Goal: Task Accomplishment & Management: Manage account settings

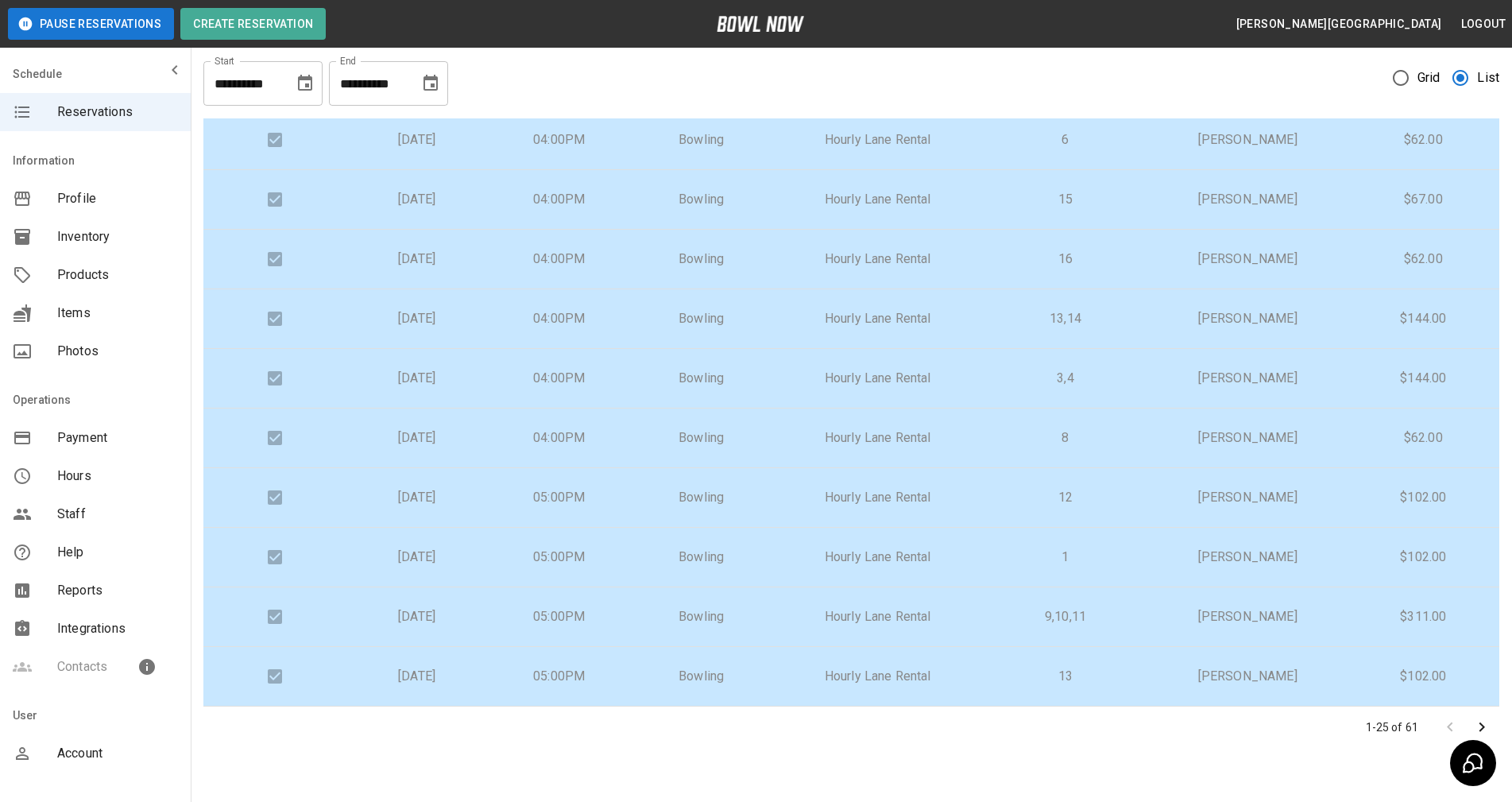
scroll to position [78, 0]
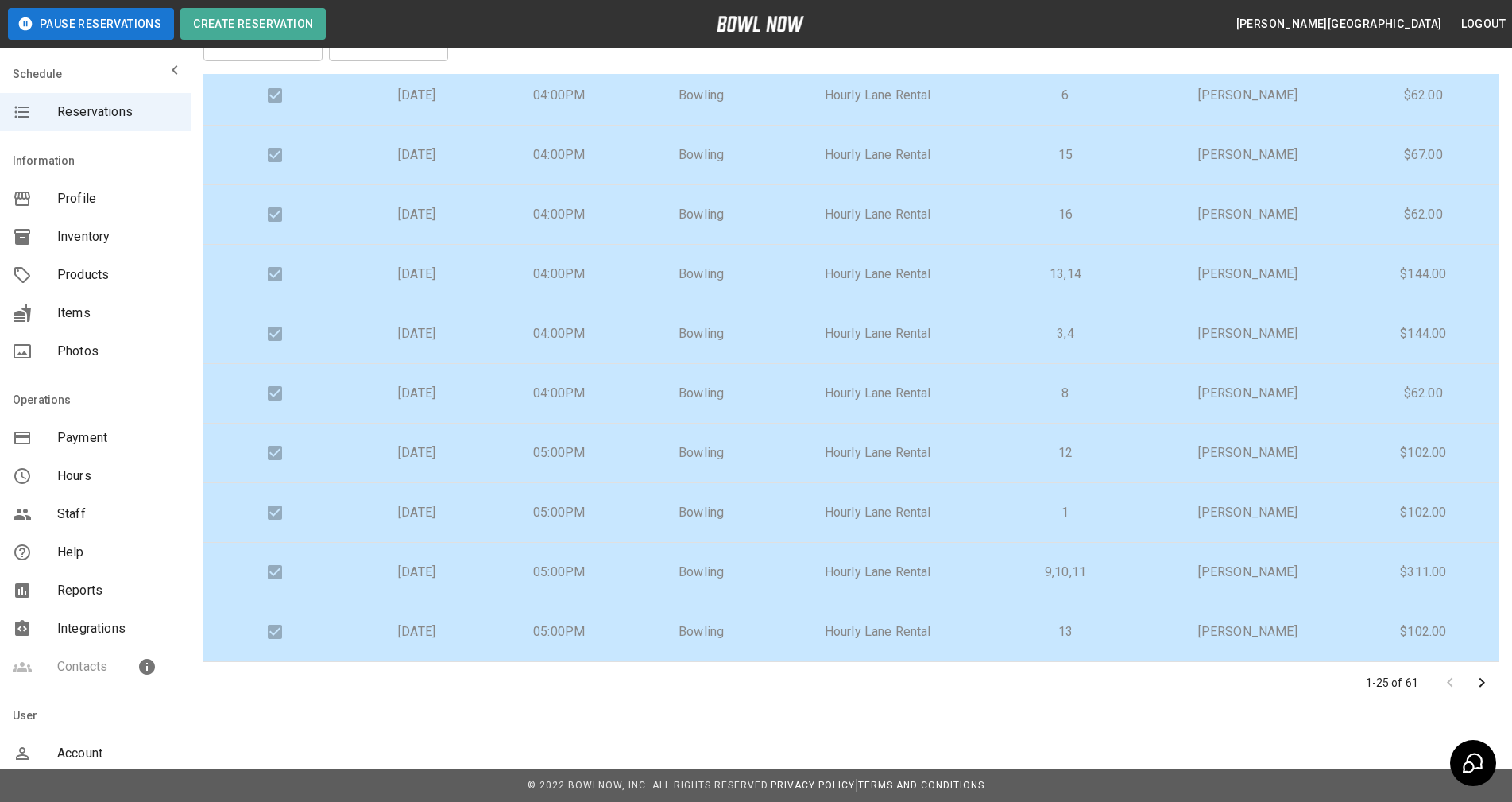
click at [1484, 685] on icon "Go to next page" at bounding box center [1481, 682] width 19 height 19
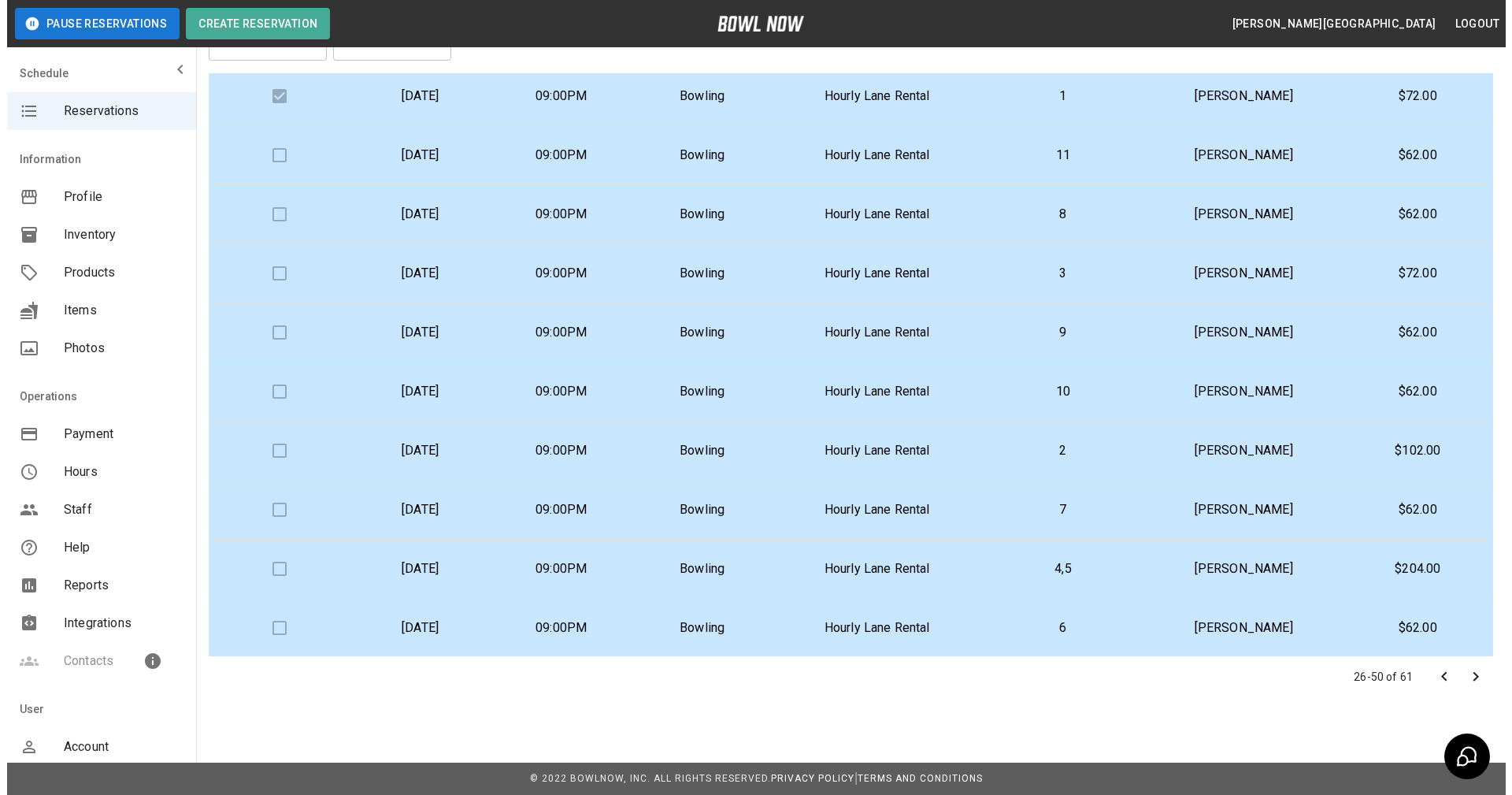
scroll to position [521, 0]
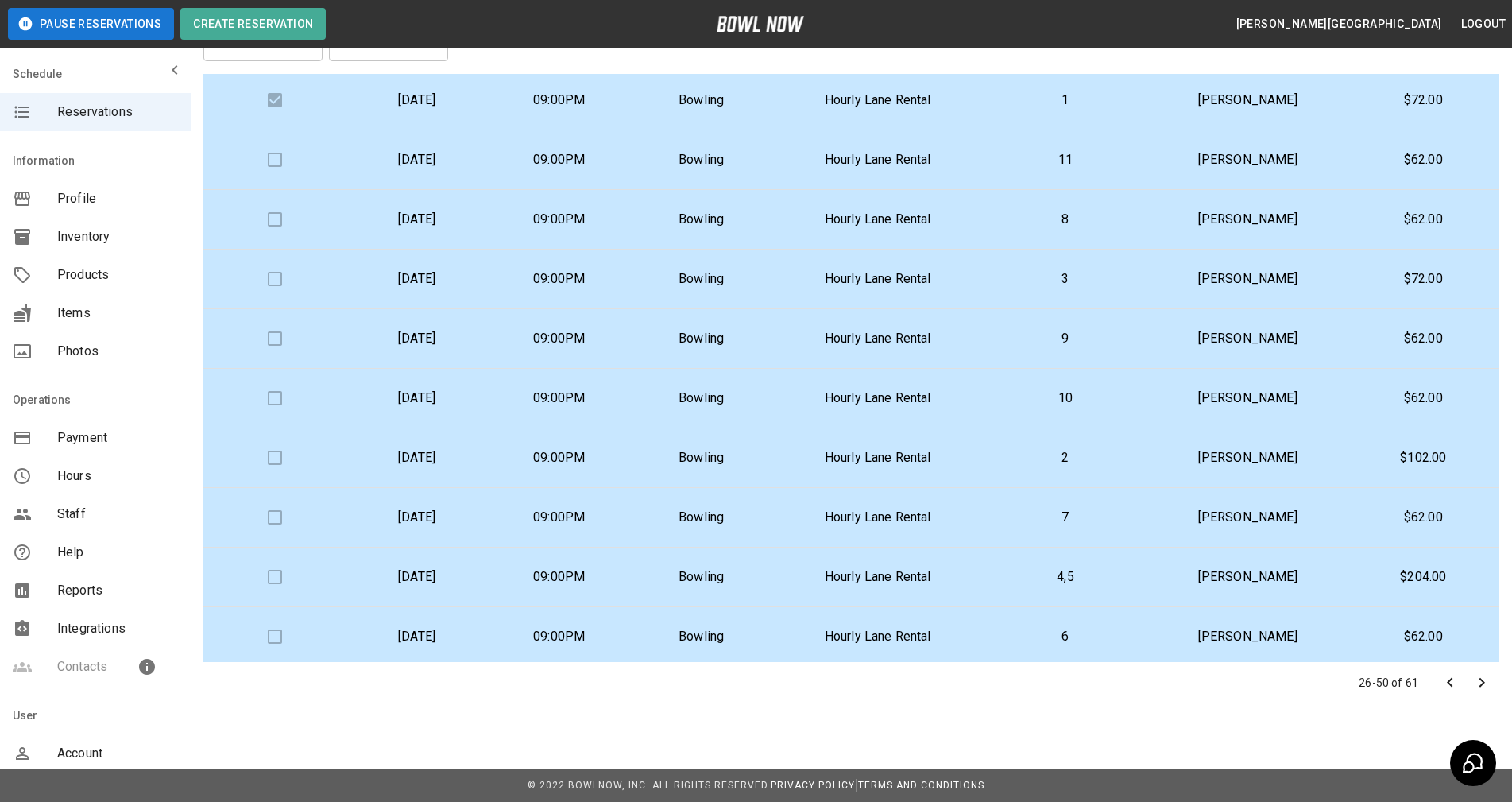
click at [1123, 287] on p "3" at bounding box center [1065, 278] width 140 height 19
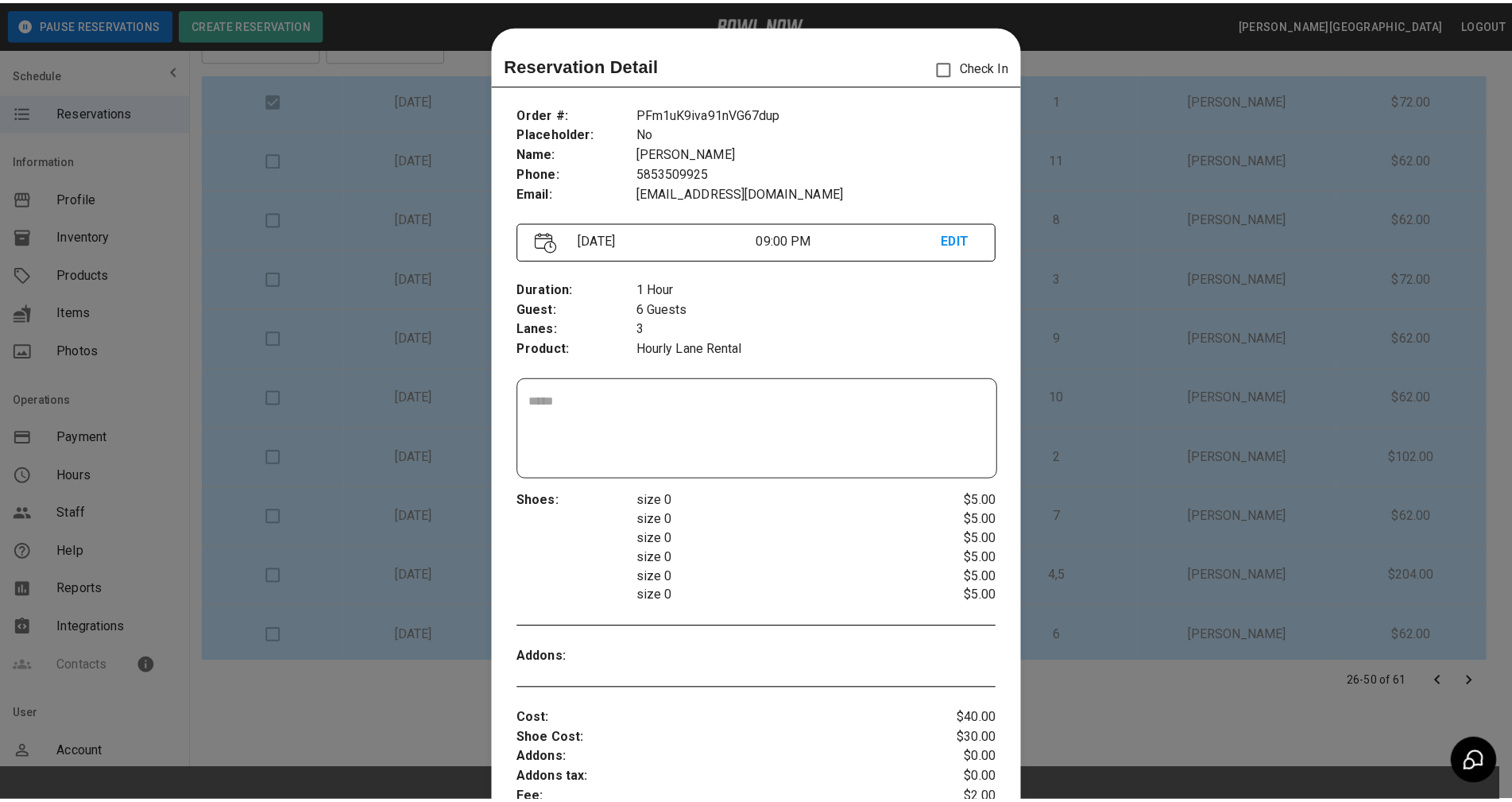
scroll to position [26, 0]
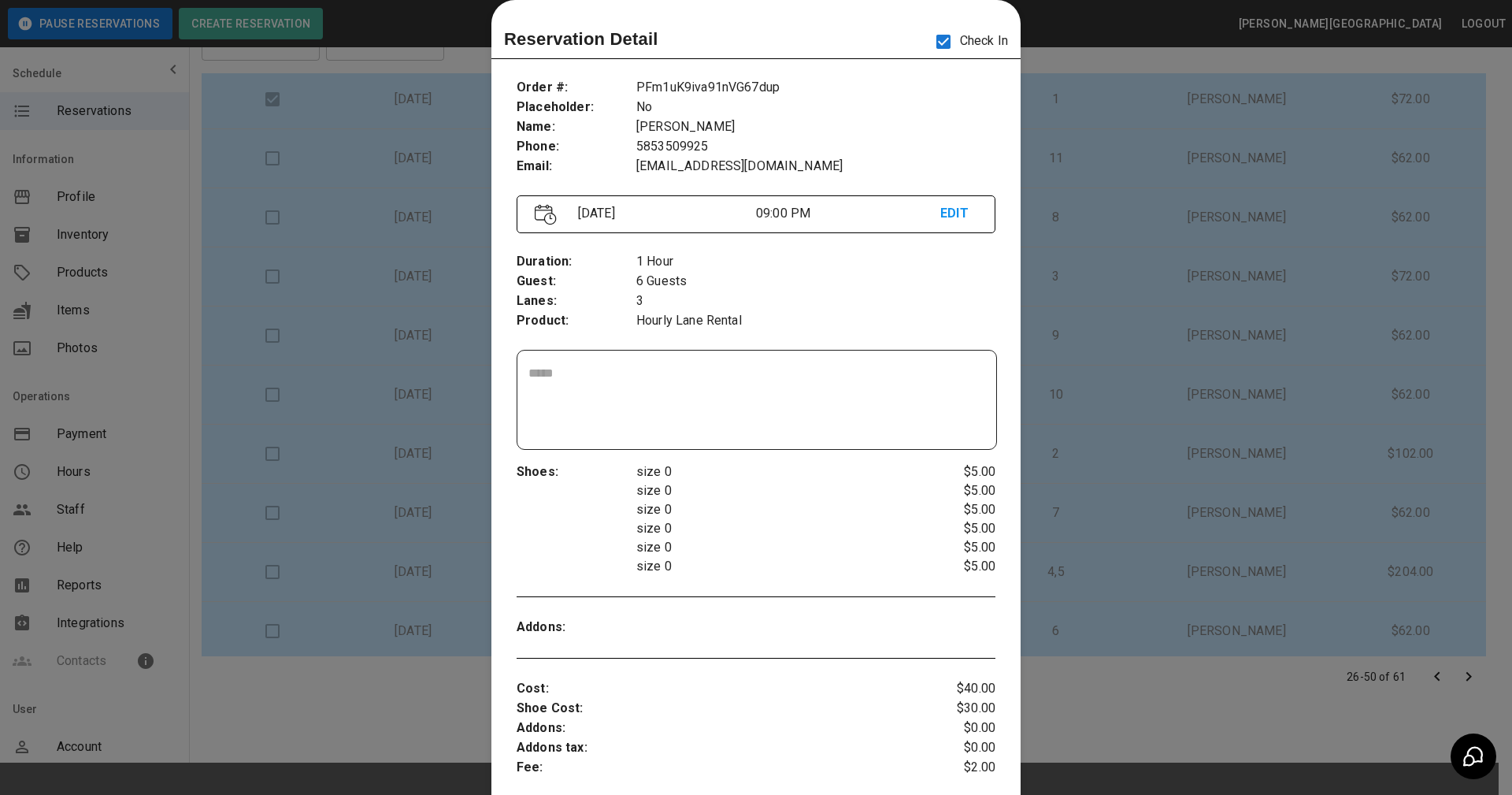
click at [1092, 176] on div at bounding box center [756, 397] width 1512 height 795
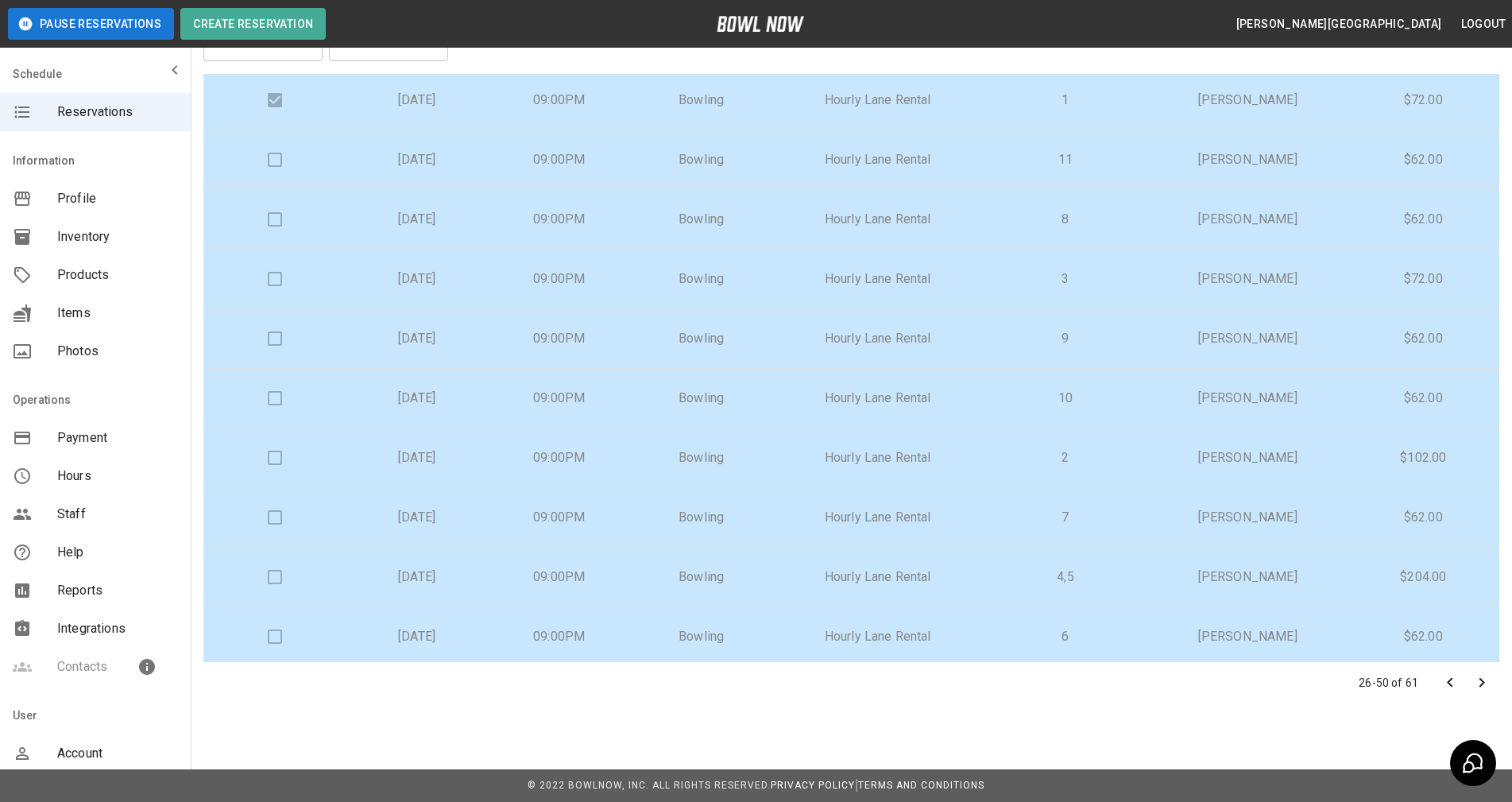
click at [1486, 381] on div "Check In Date Time Inventory Product Name Lane Numbers Name Amount Paid Monday,…" at bounding box center [851, 368] width 1296 height 588
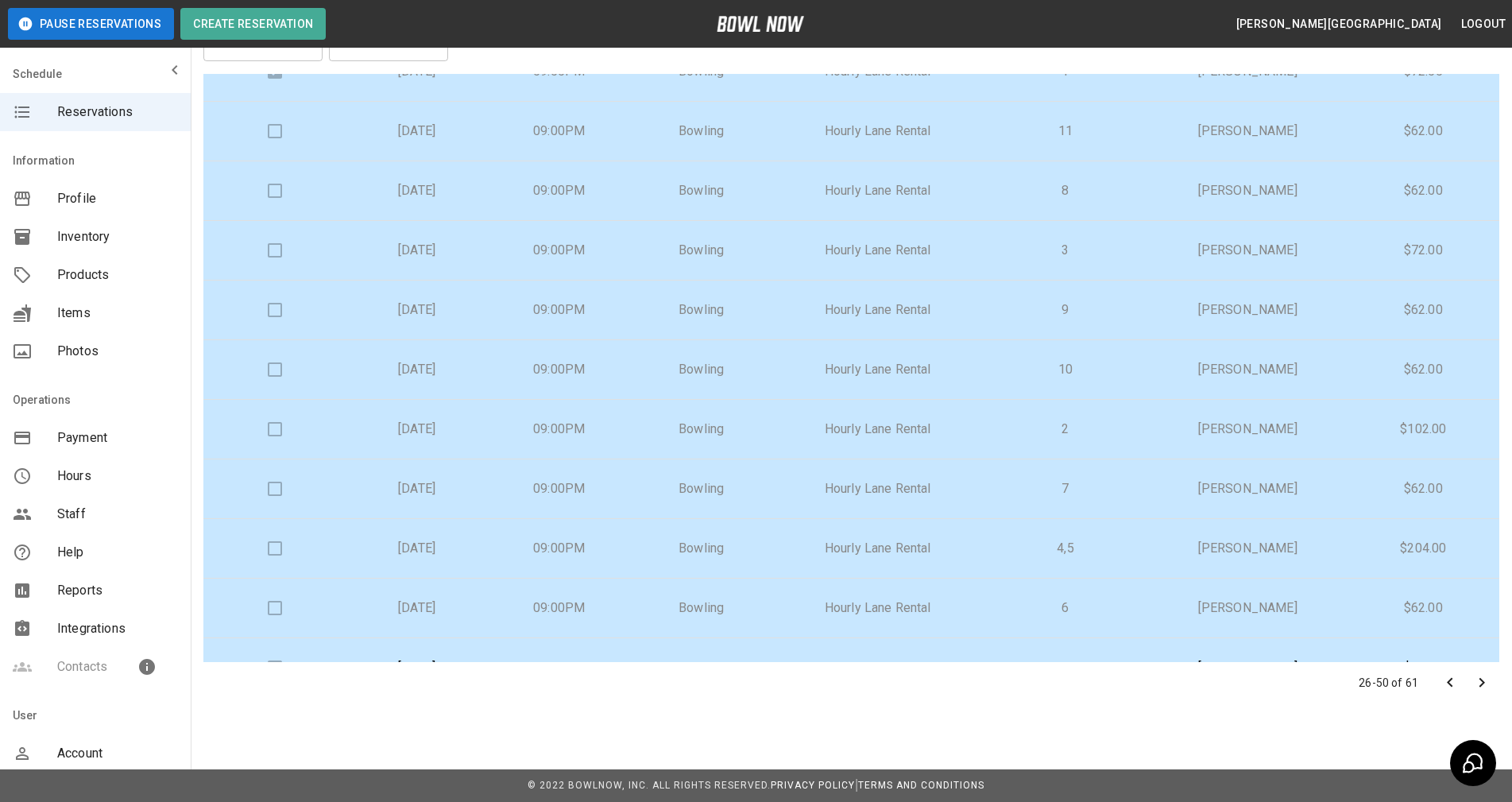
scroll to position [524, 0]
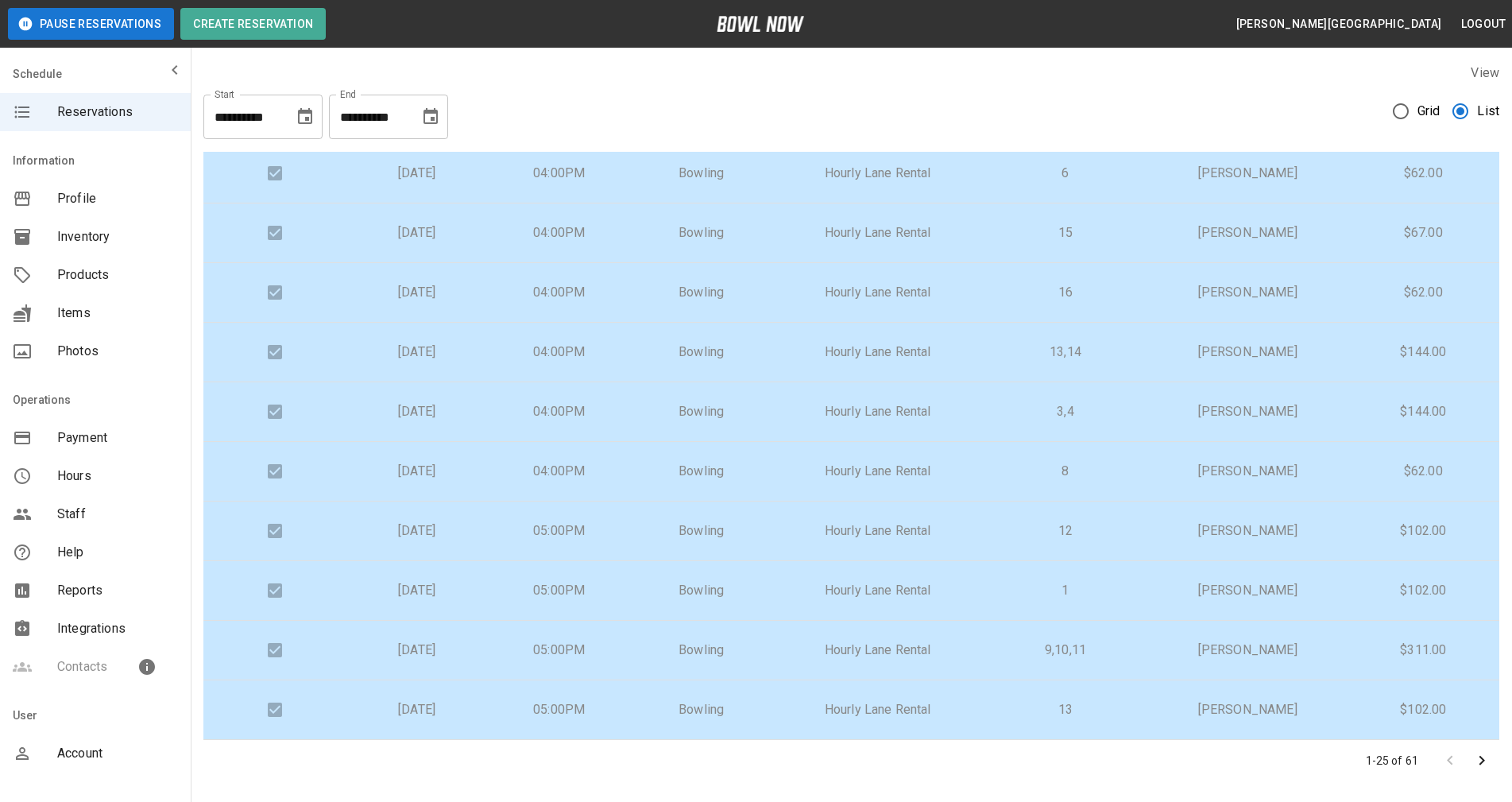
scroll to position [78, 0]
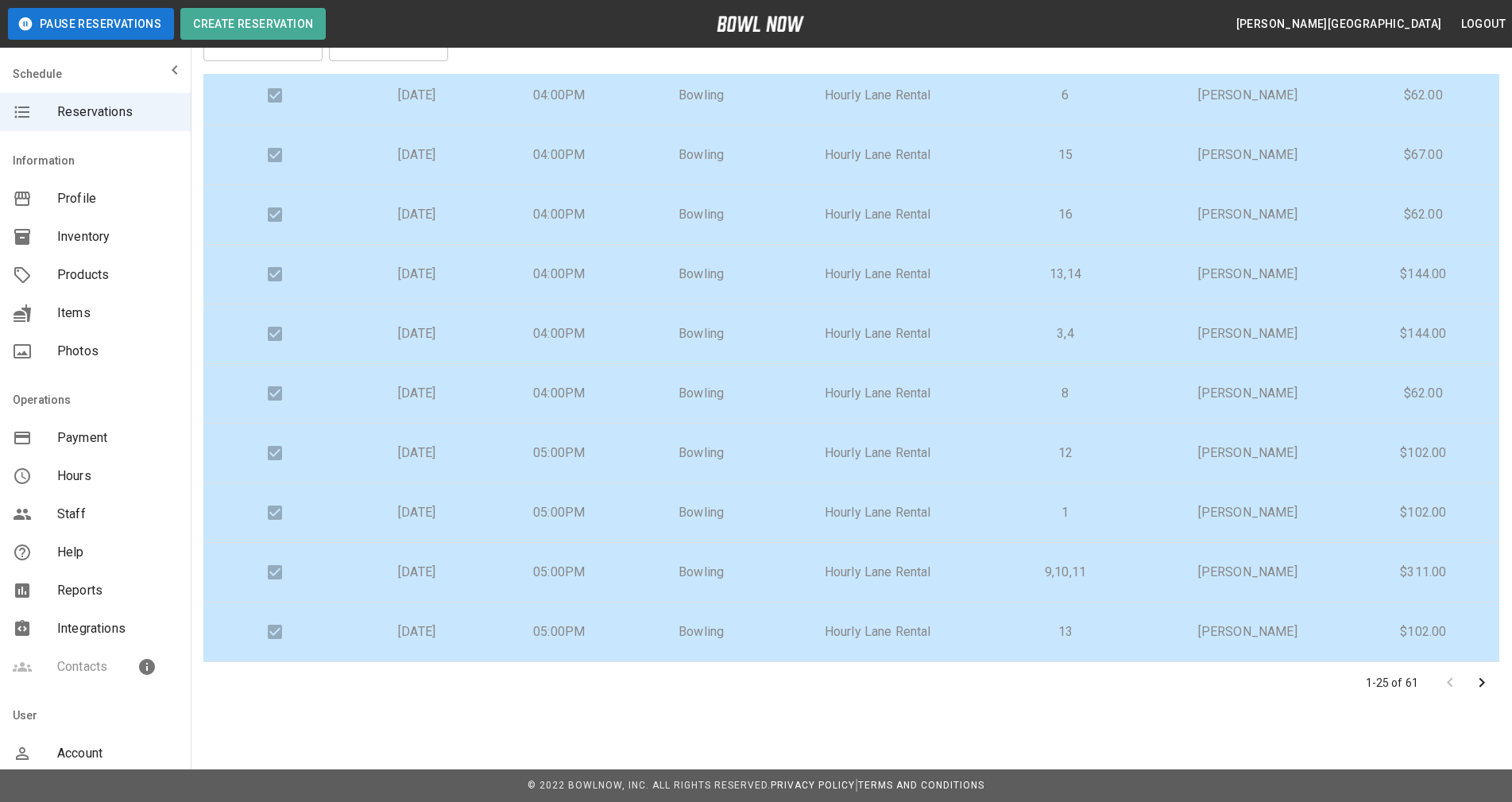
click at [1476, 685] on icon "Go to next page" at bounding box center [1481, 682] width 19 height 19
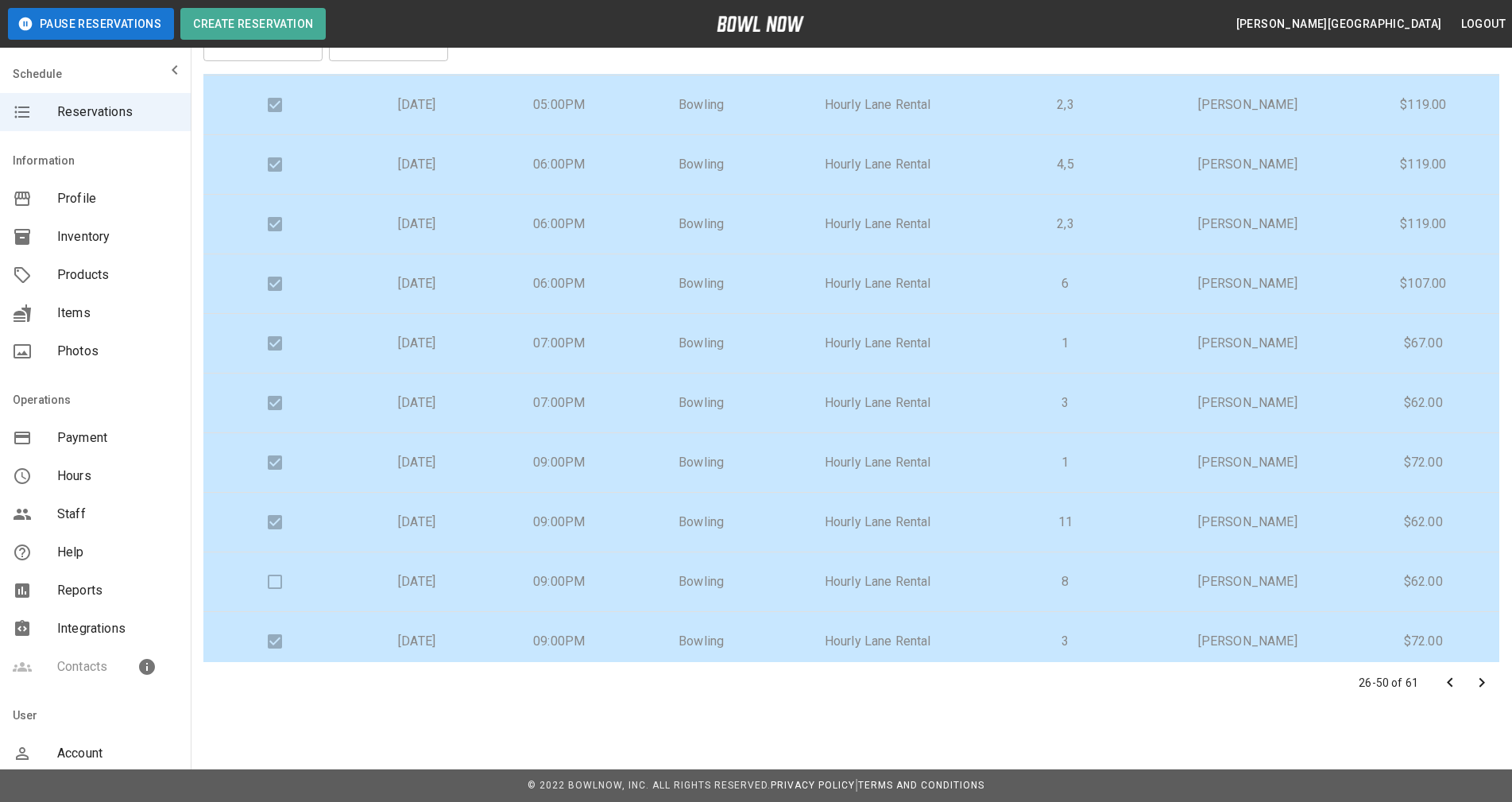
scroll to position [947, 0]
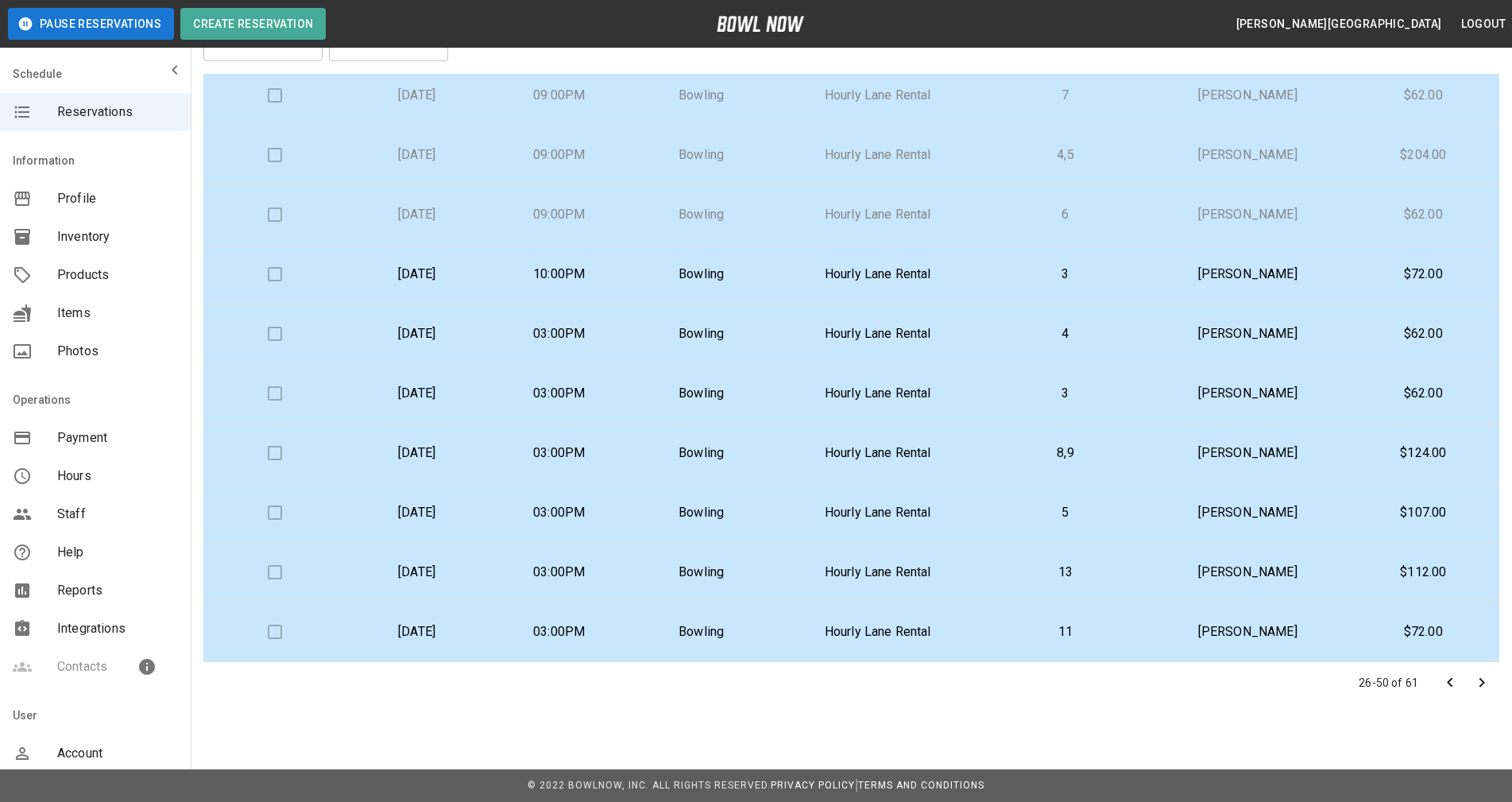
click at [131, 801] on html "**********" at bounding box center [756, 646] width 1512 height 1448
click at [255, 801] on html "**********" at bounding box center [756, 646] width 1512 height 1448
click at [1249, 218] on p "[PERSON_NAME]" at bounding box center [1247, 214] width 174 height 19
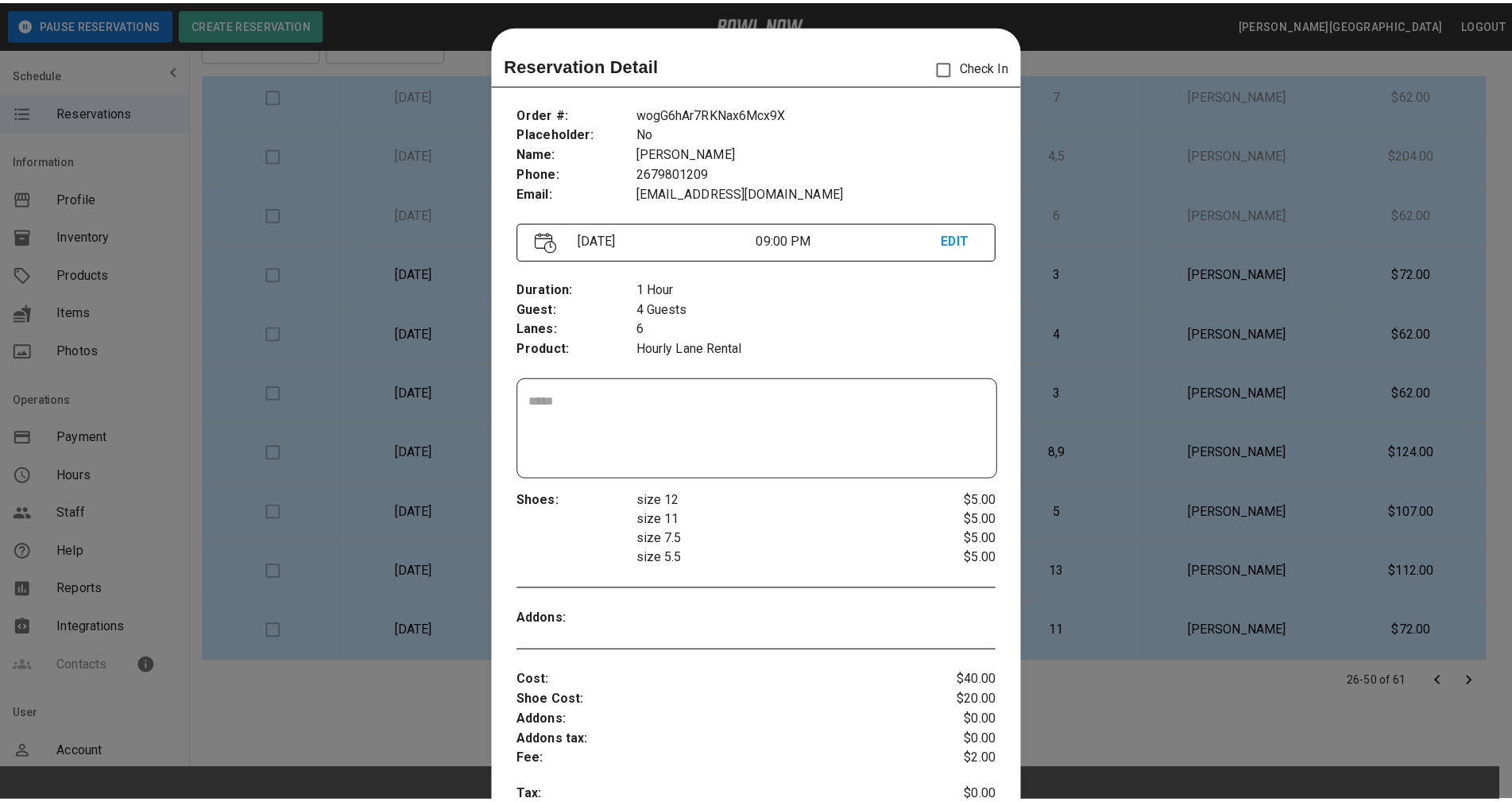
scroll to position [26, 0]
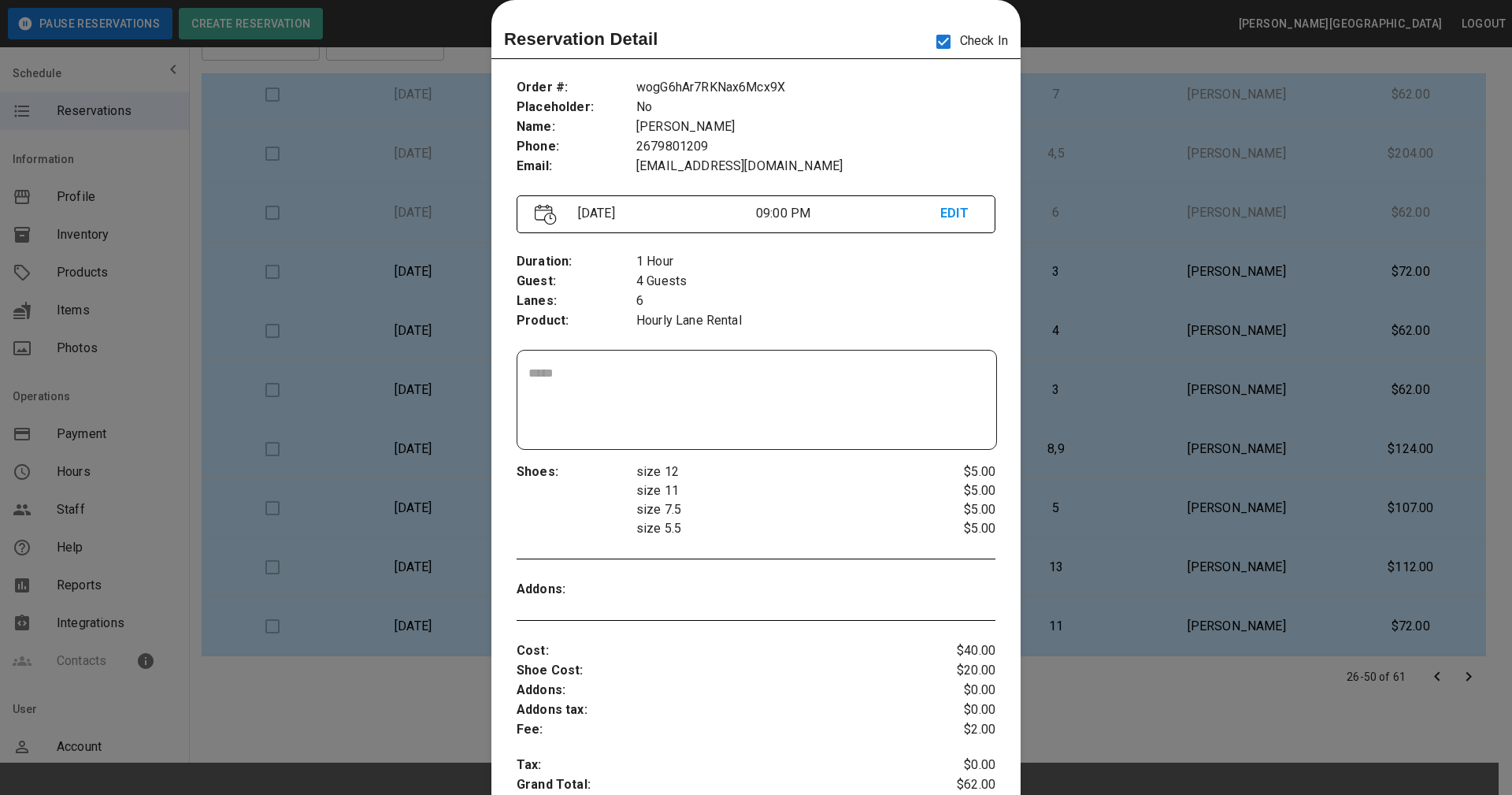
click at [1316, 303] on div at bounding box center [756, 397] width 1512 height 795
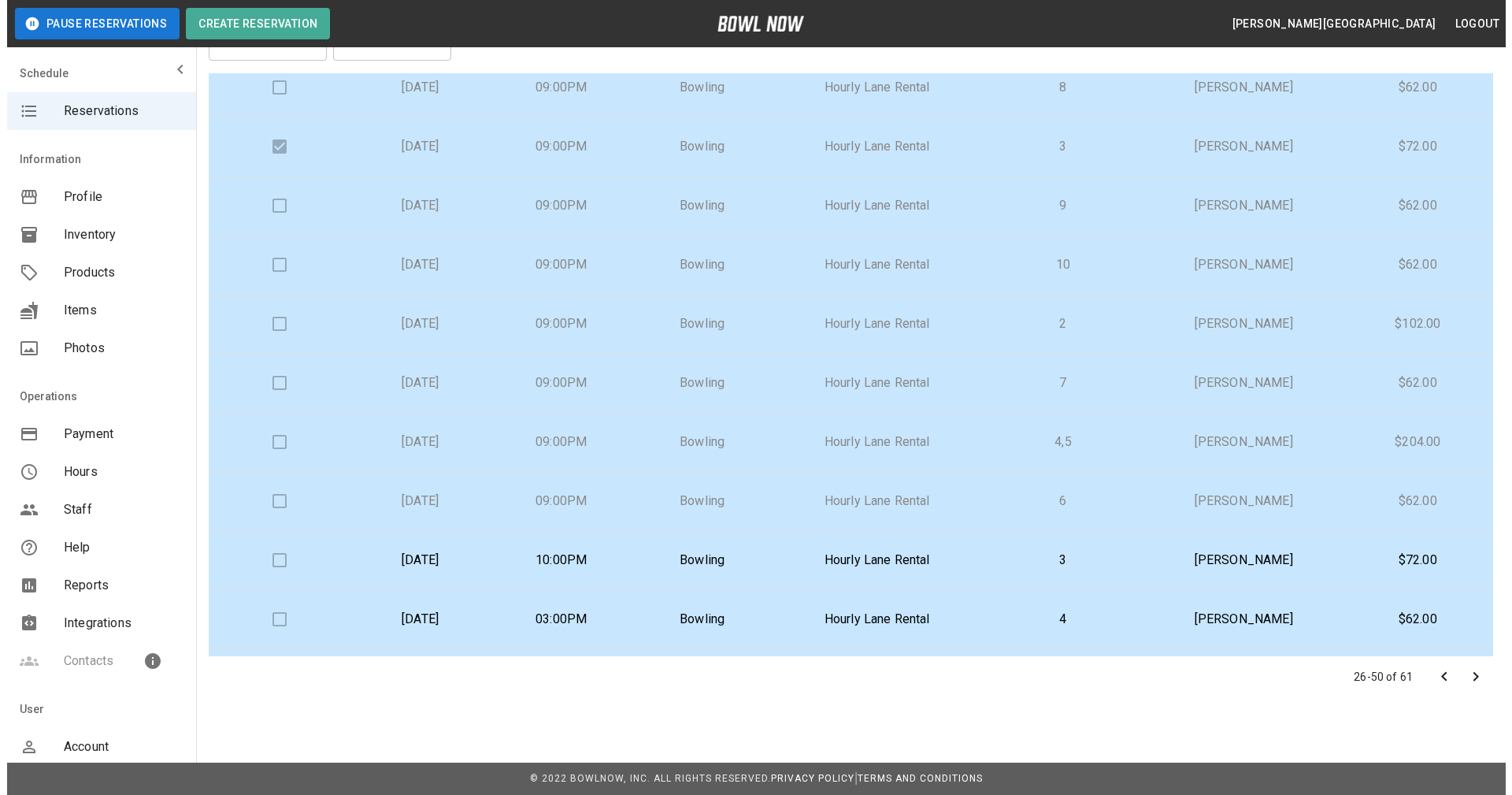
scroll to position [611, 0]
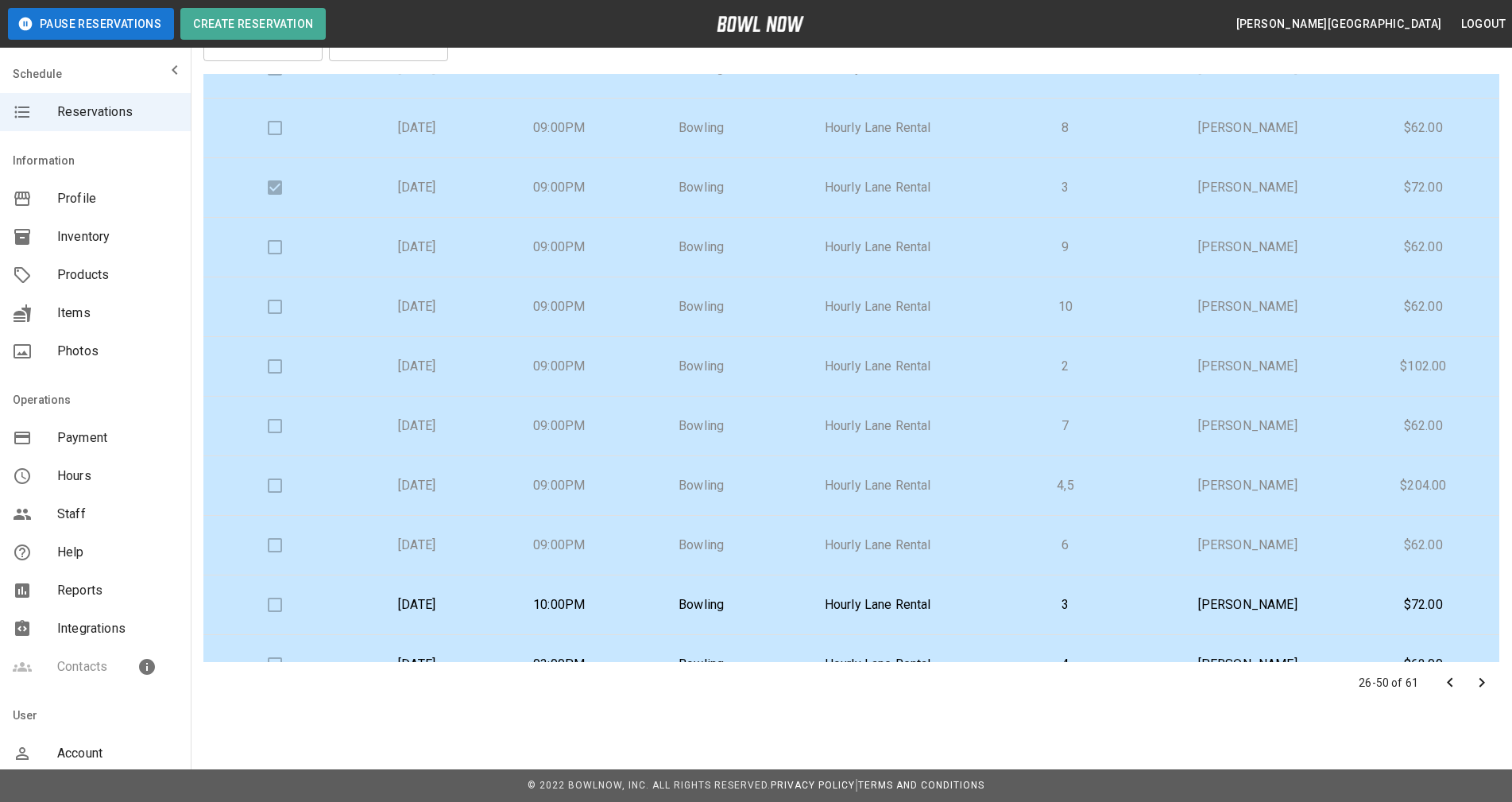
click at [1110, 366] on p "2" at bounding box center [1065, 366] width 140 height 19
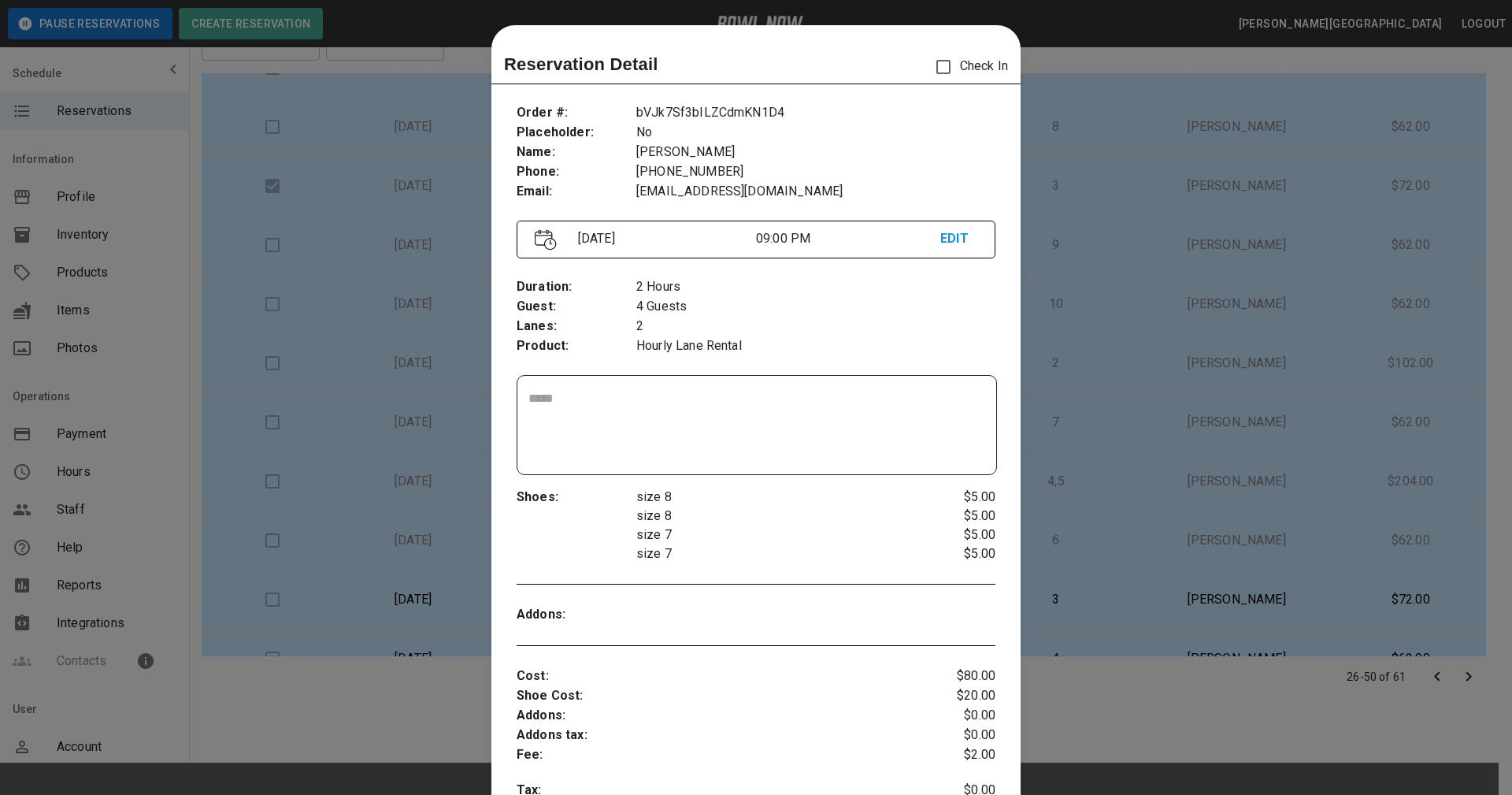
scroll to position [25, 0]
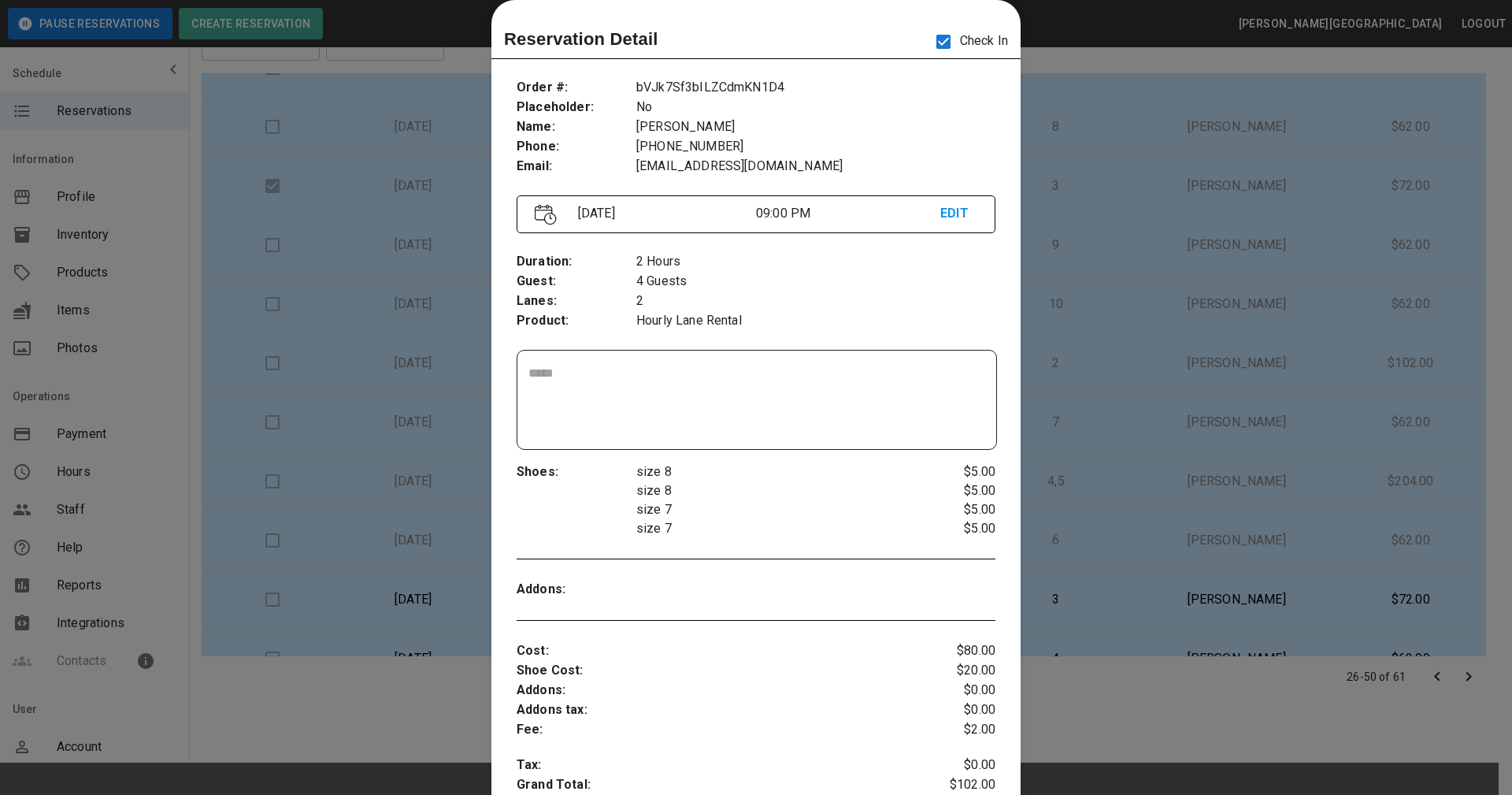
click at [1073, 304] on div at bounding box center [756, 397] width 1512 height 795
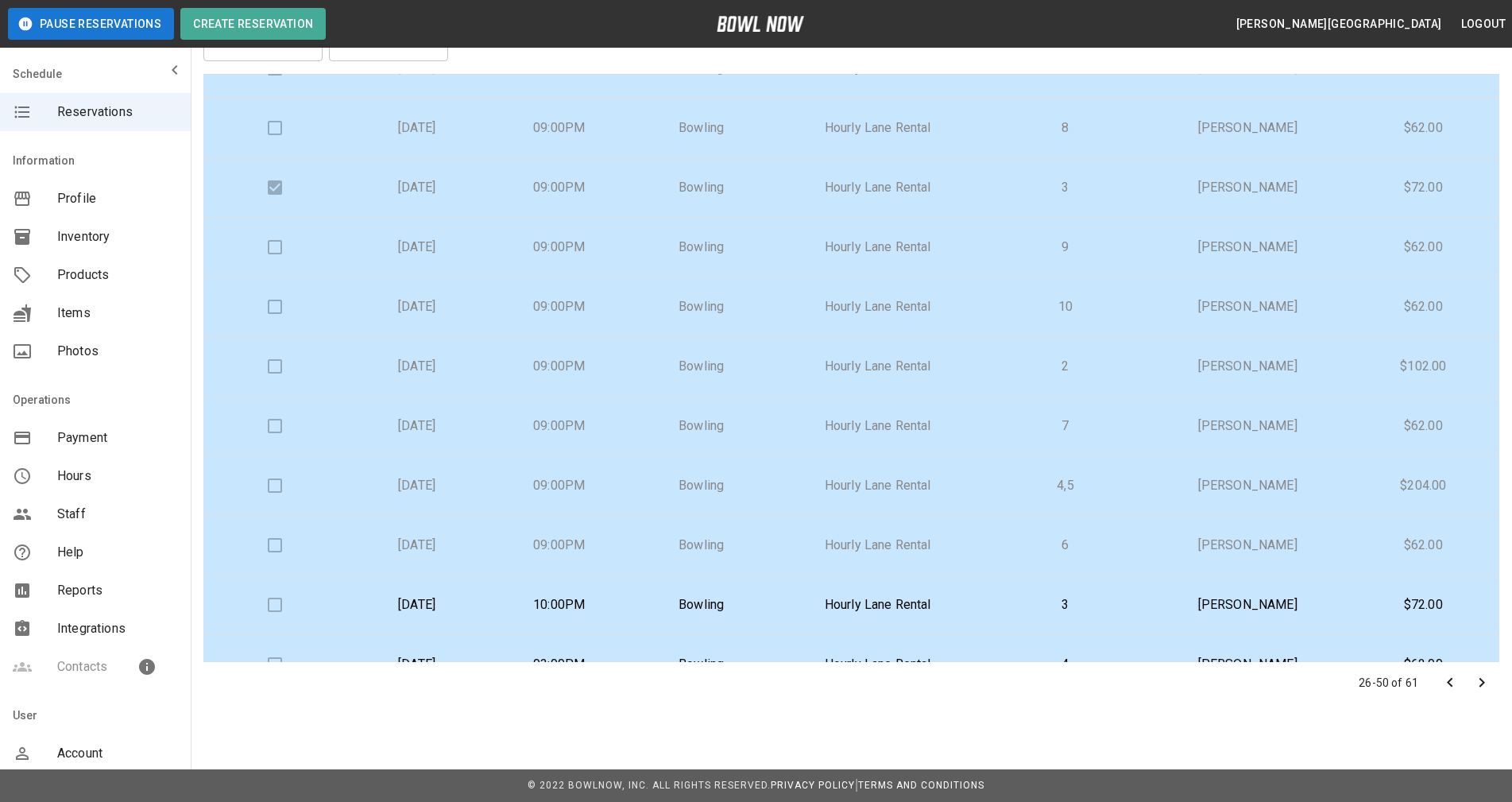
click at [1163, 251] on td "[PERSON_NAME]" at bounding box center [1247, 247] width 200 height 59
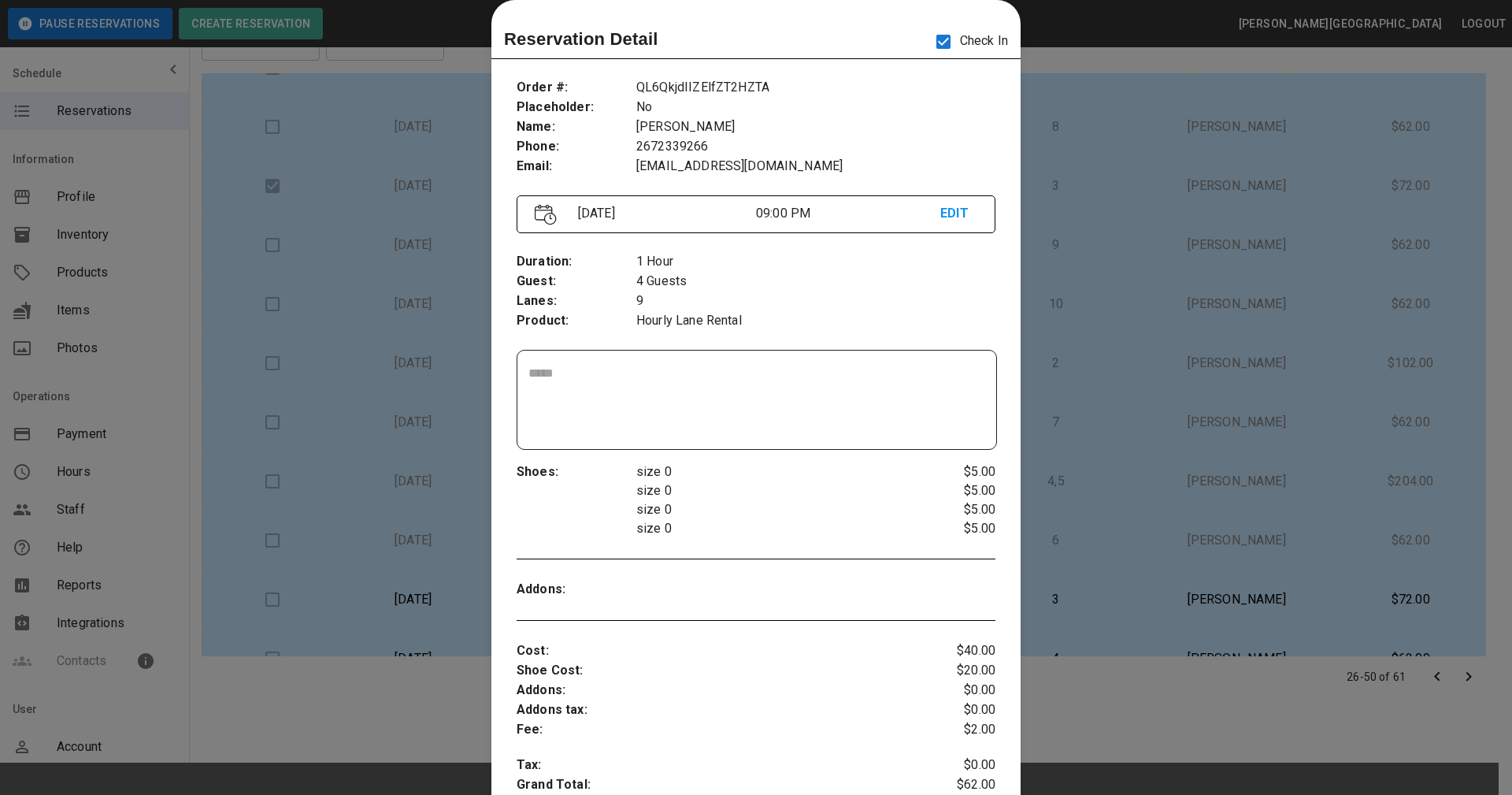
click at [1135, 290] on div at bounding box center [756, 397] width 1512 height 795
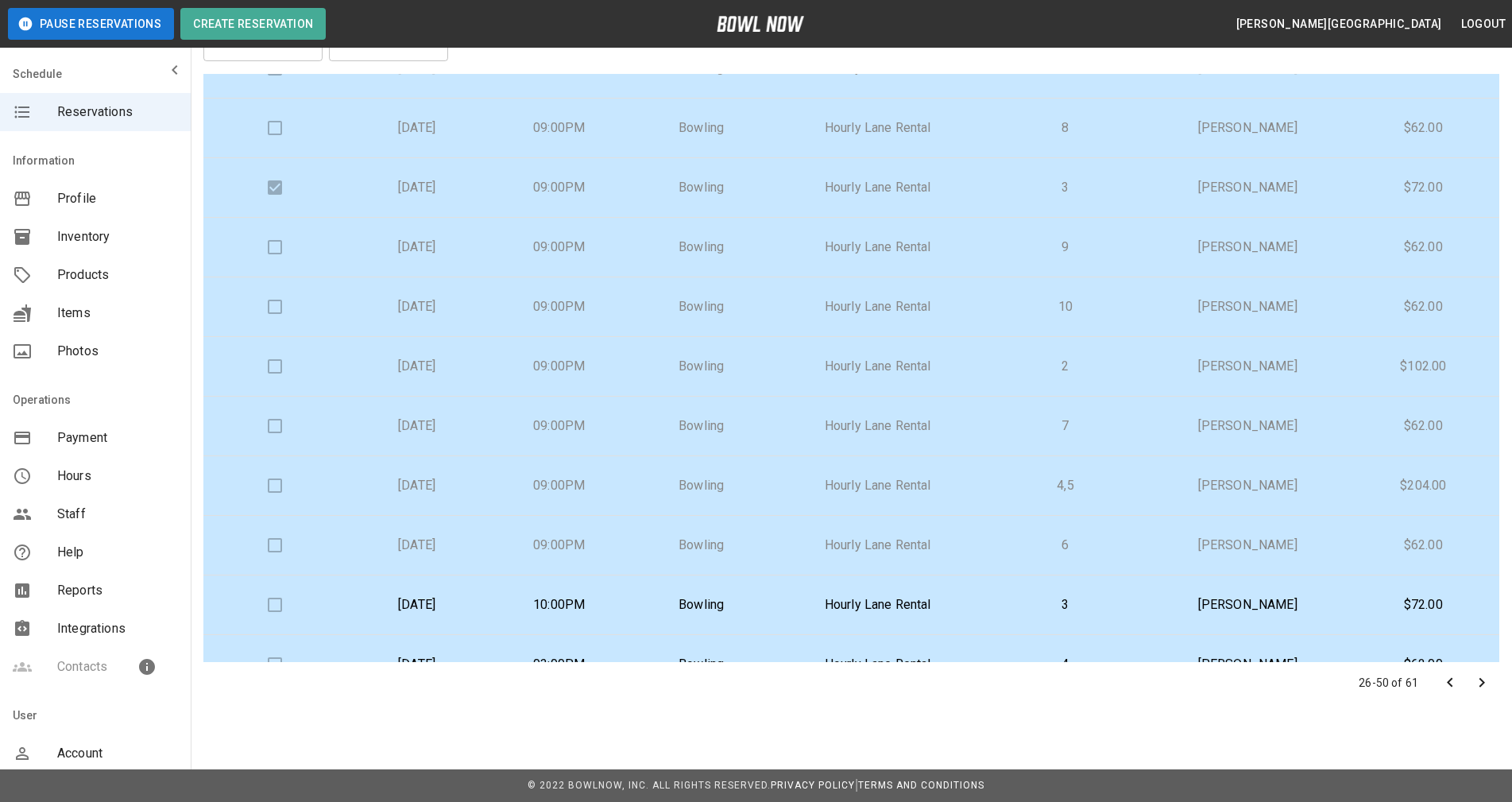
click at [1234, 437] on td "[PERSON_NAME]" at bounding box center [1247, 425] width 200 height 59
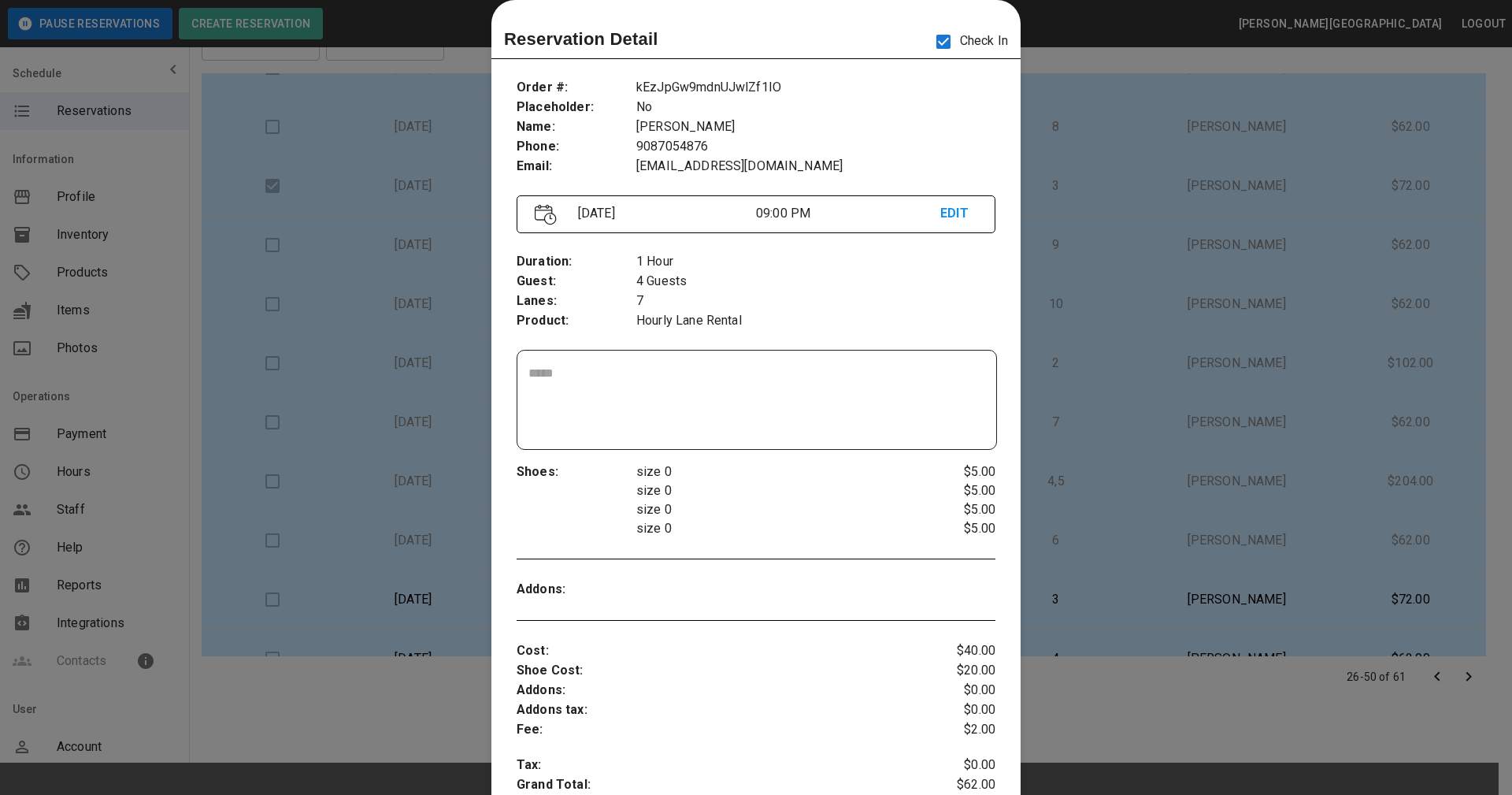
click at [1043, 194] on div at bounding box center [756, 397] width 1512 height 795
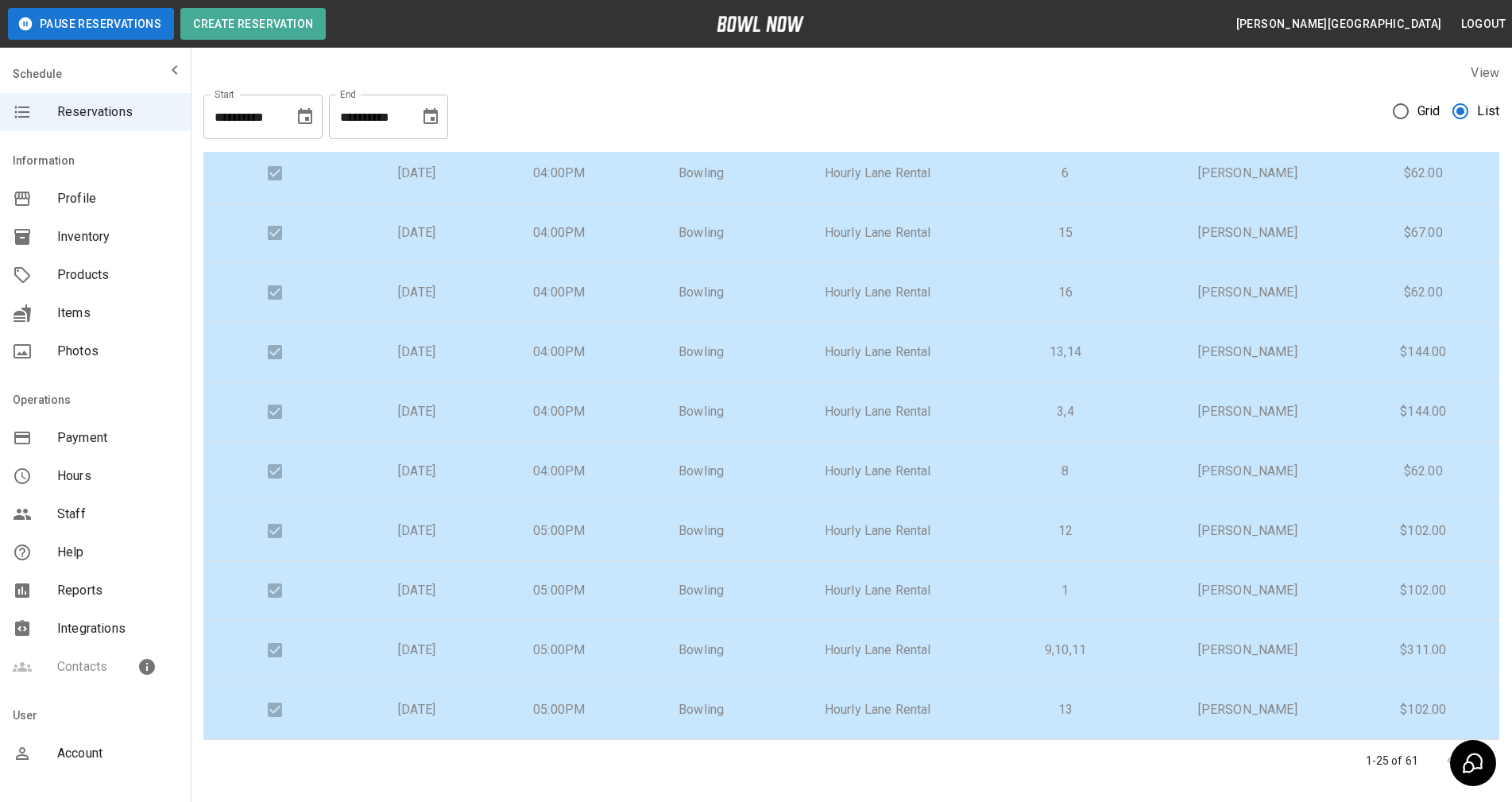
scroll to position [66, 0]
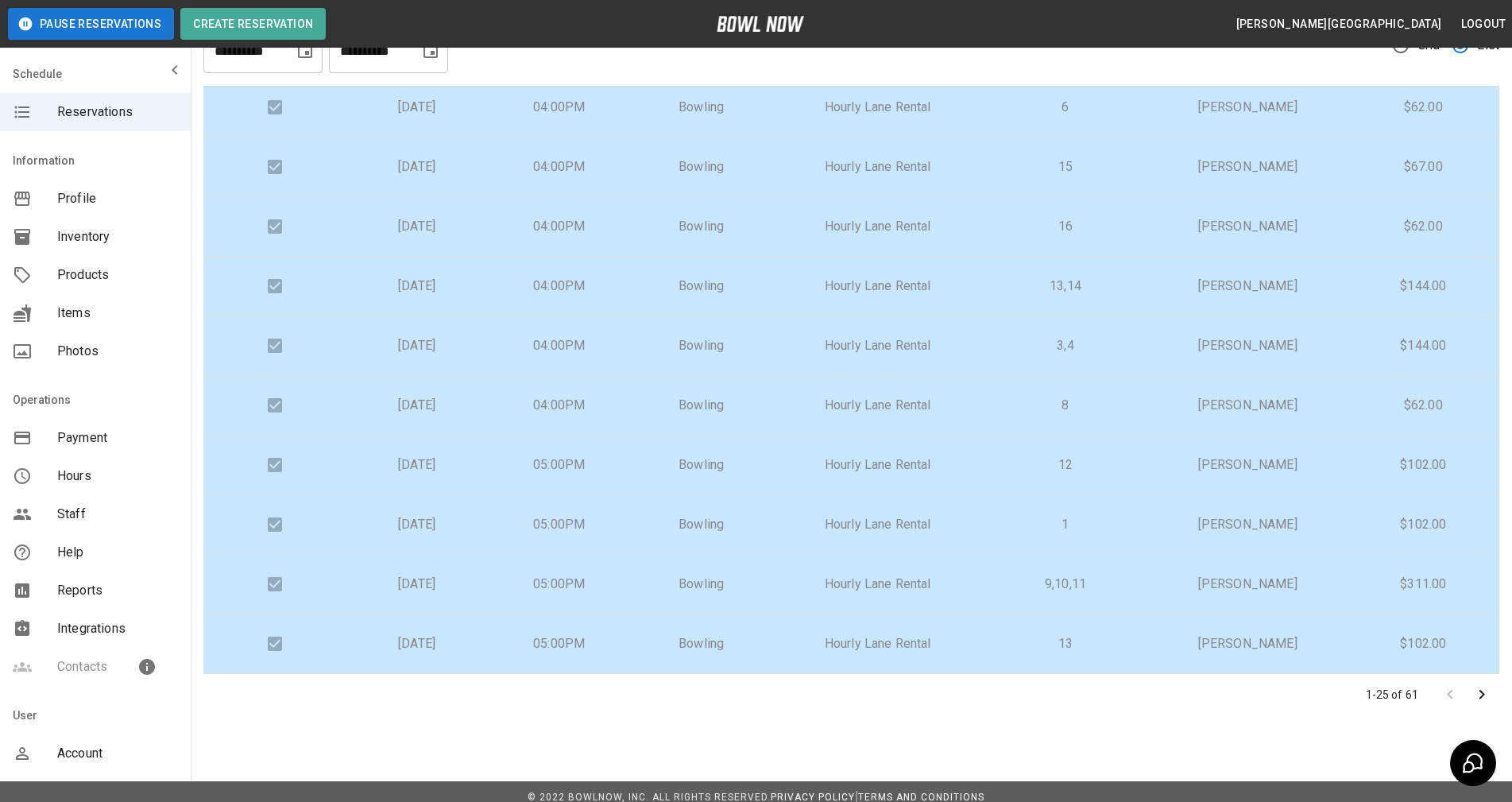
click at [1473, 695] on icon "Go to next page" at bounding box center [1481, 694] width 19 height 19
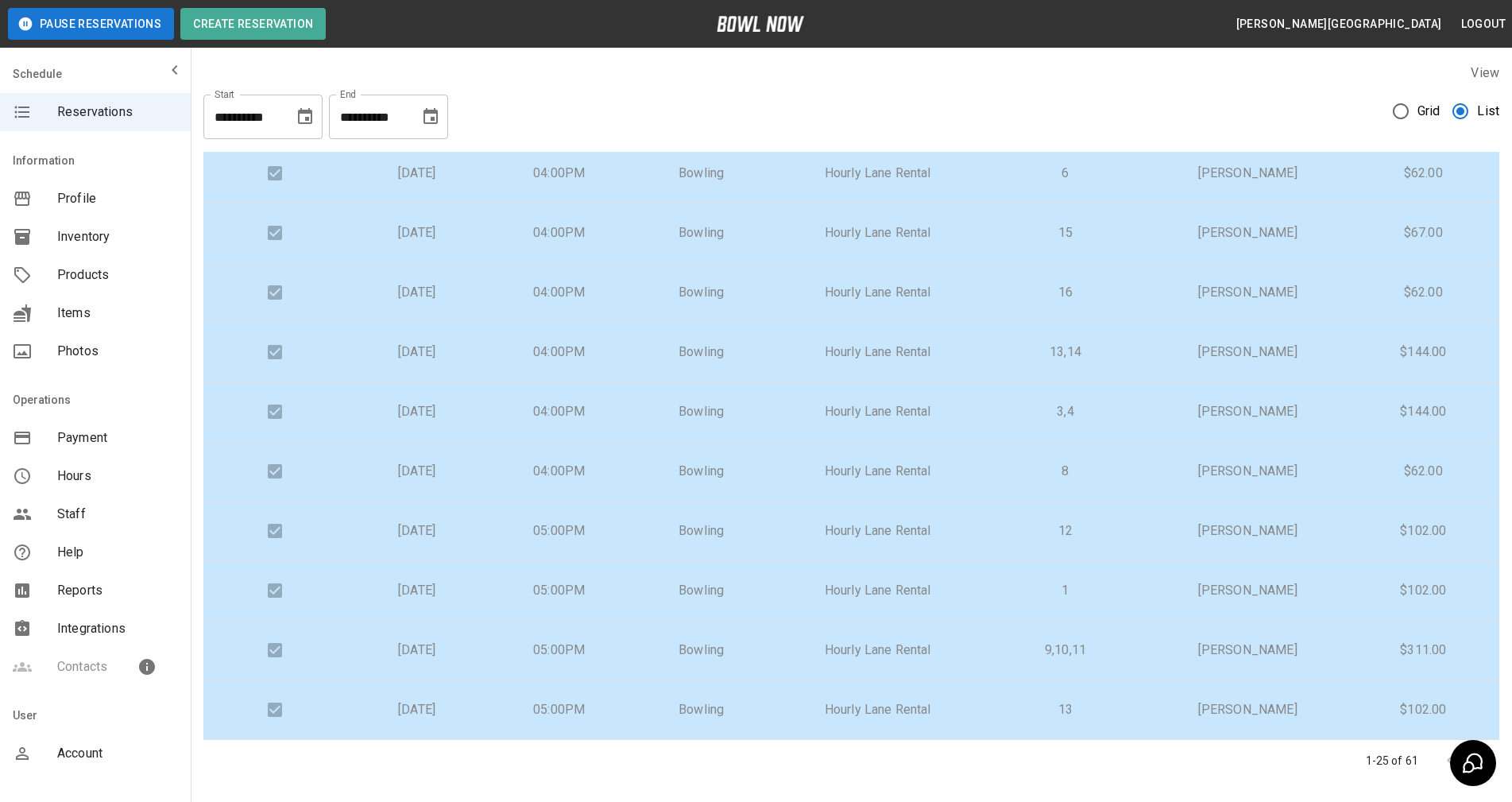
scroll to position [26, 0]
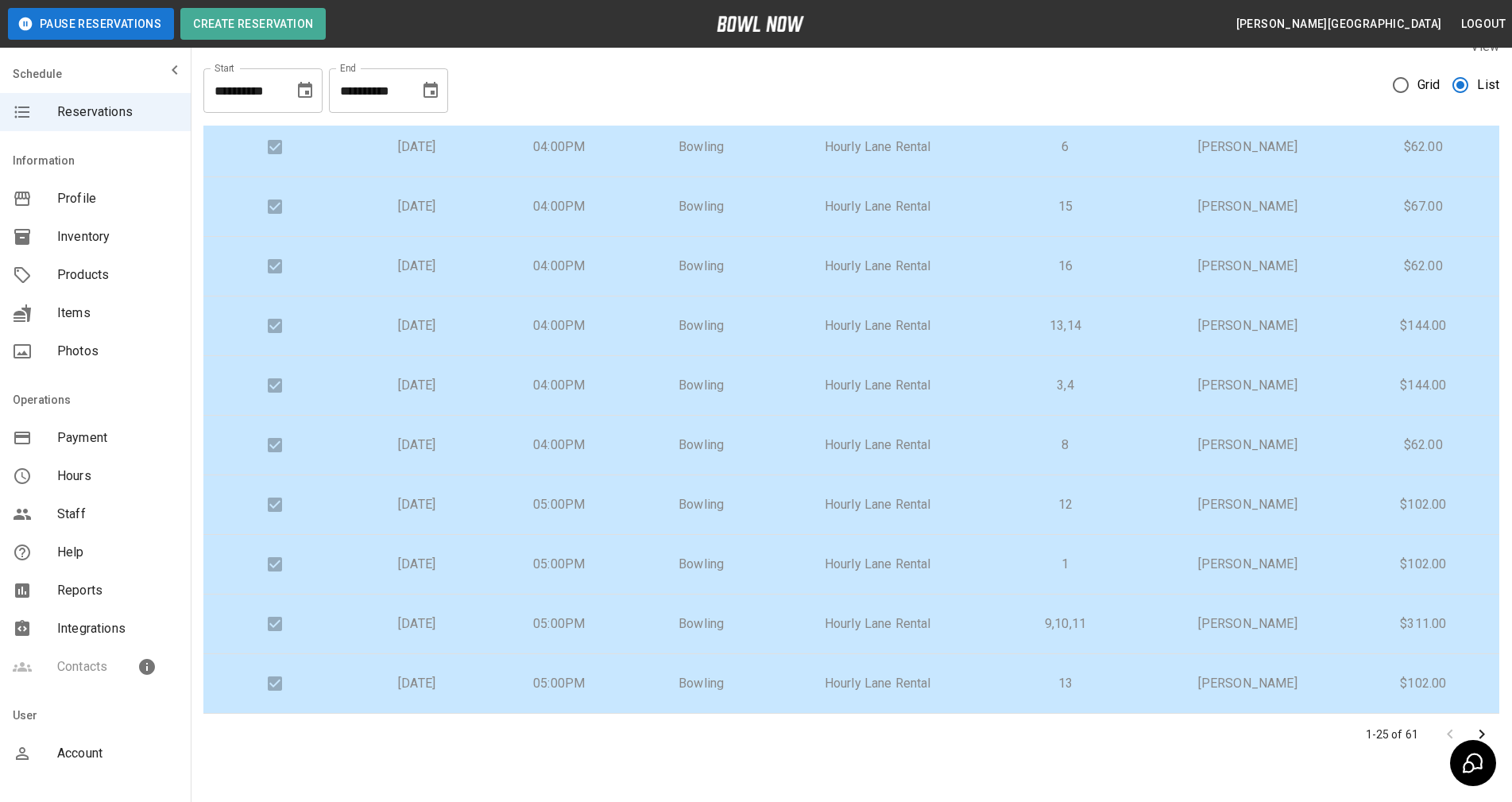
click at [1489, 734] on icon "Go to next page" at bounding box center [1481, 734] width 19 height 19
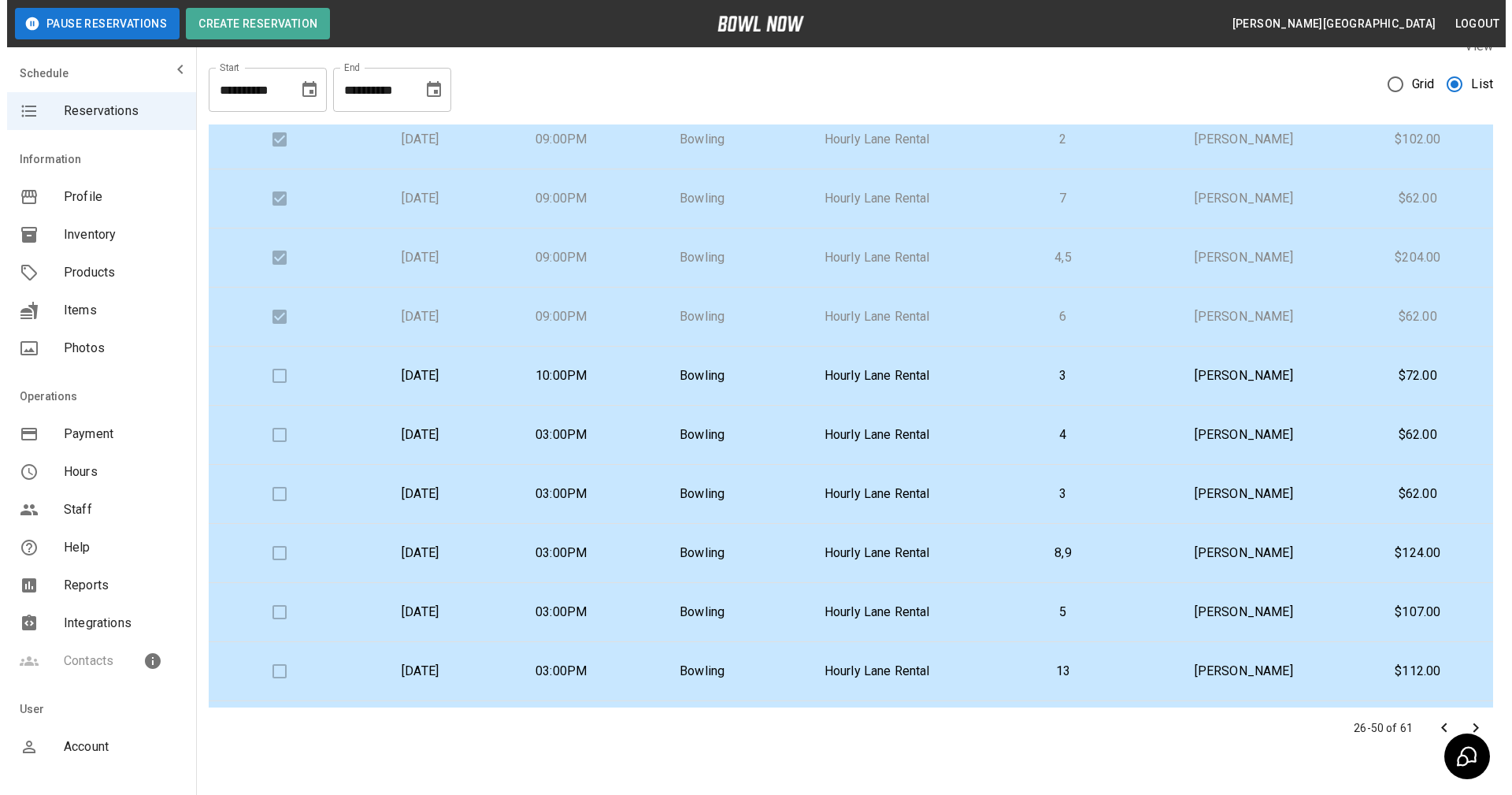
scroll to position [860, 0]
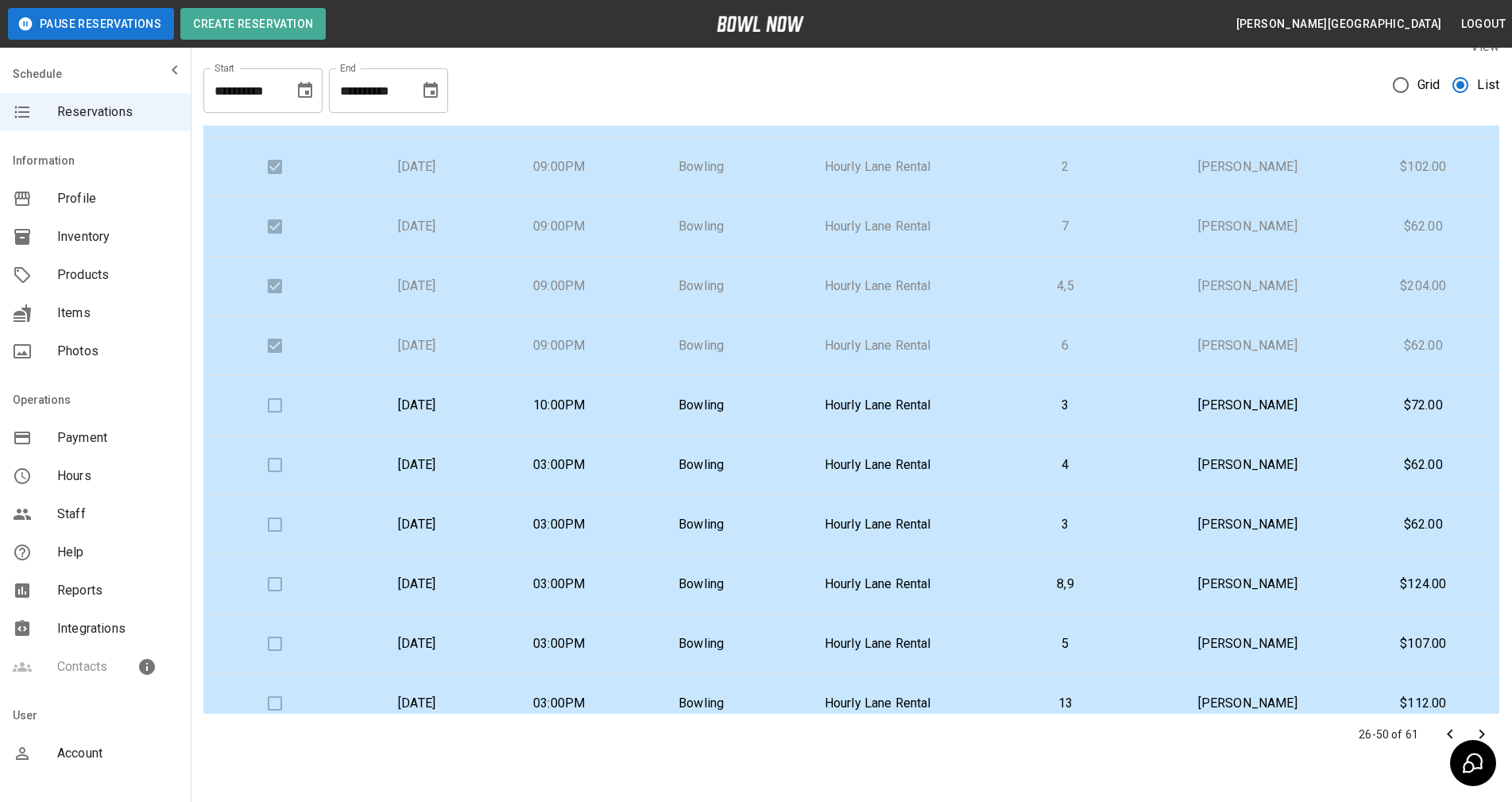
click at [814, 399] on td "Hourly Lane Rental" at bounding box center [877, 405] width 211 height 59
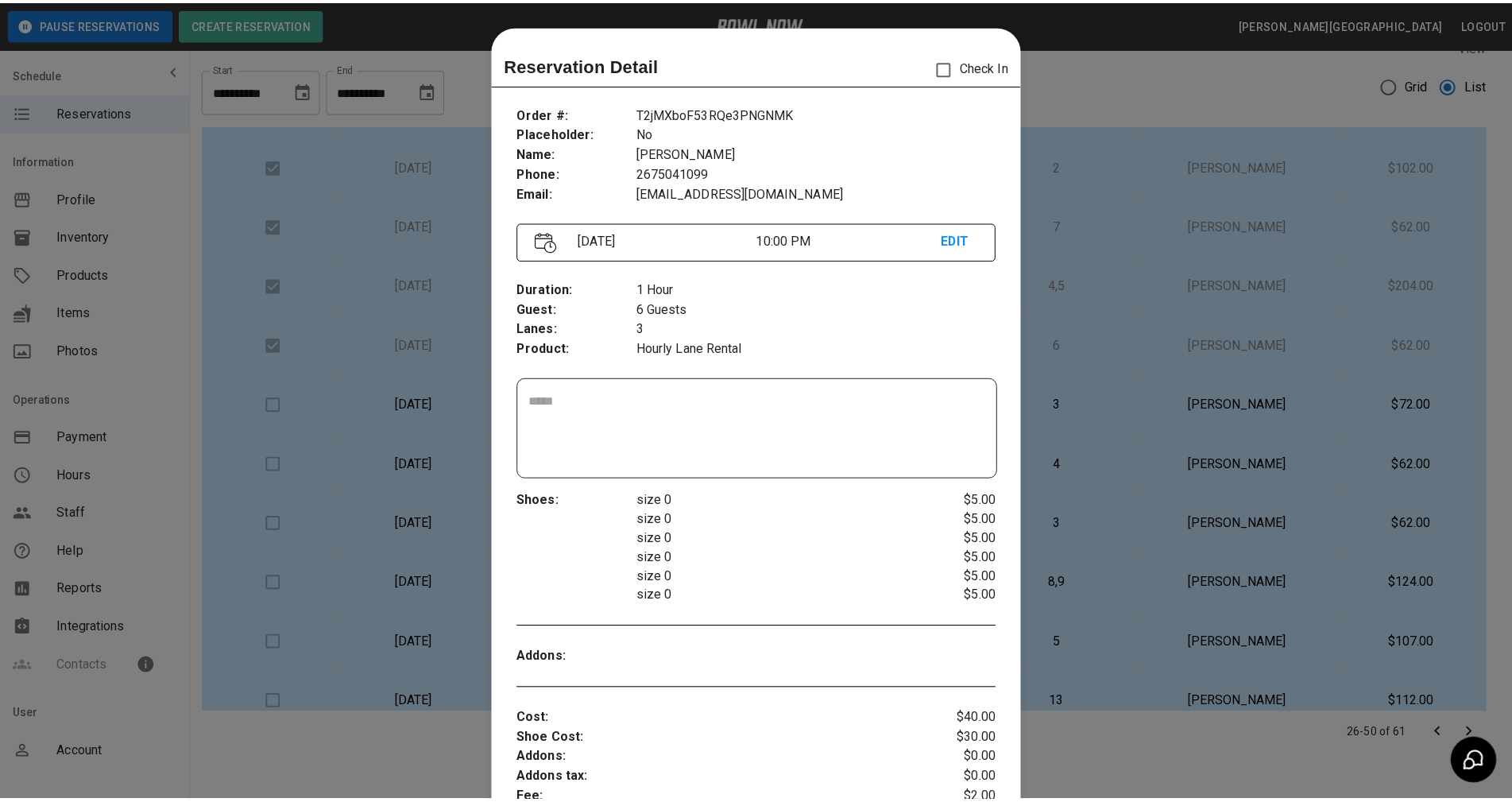
scroll to position [26, 0]
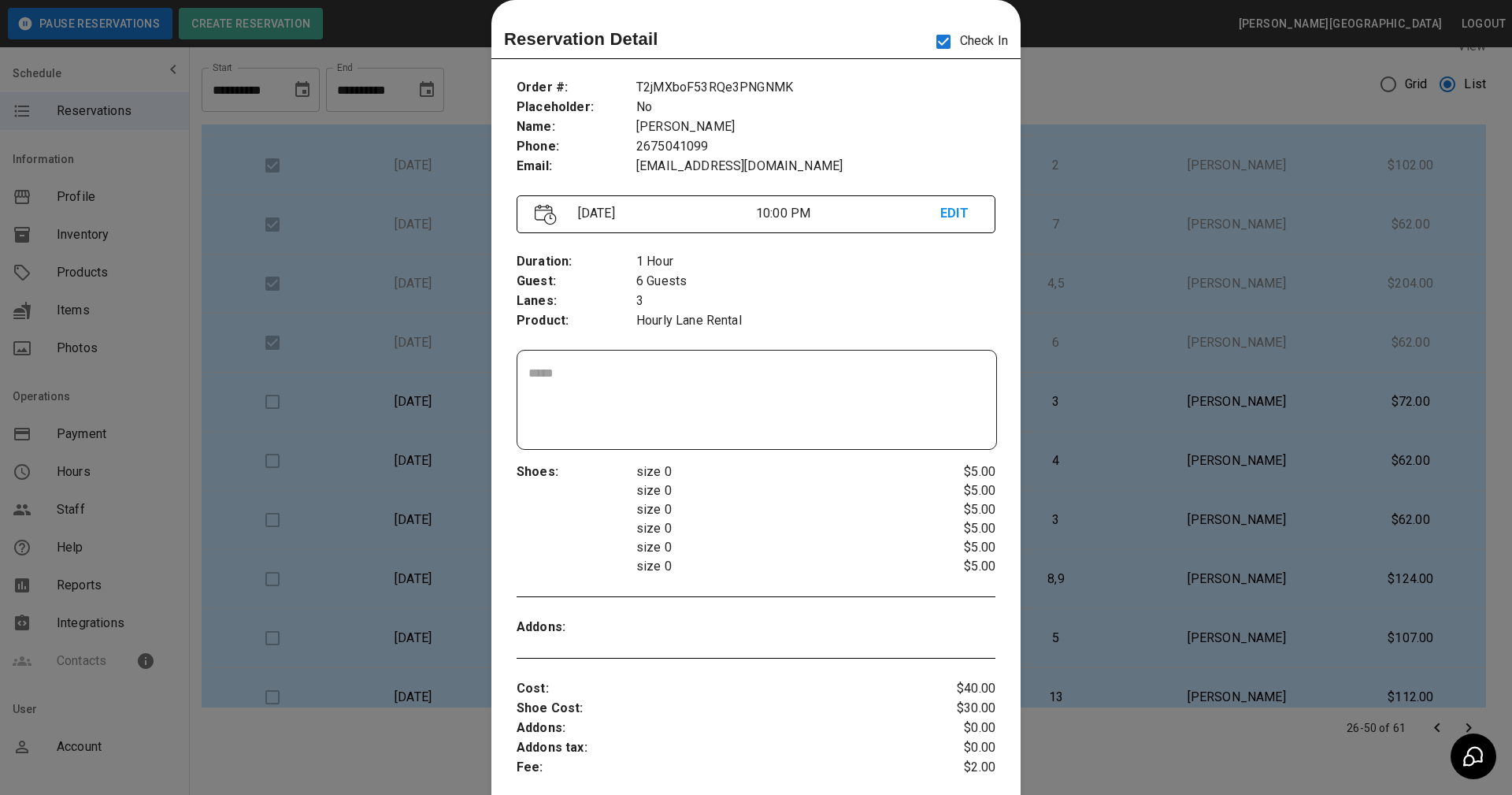
click at [1128, 734] on div at bounding box center [756, 397] width 1512 height 795
